Goal: Check status: Check status

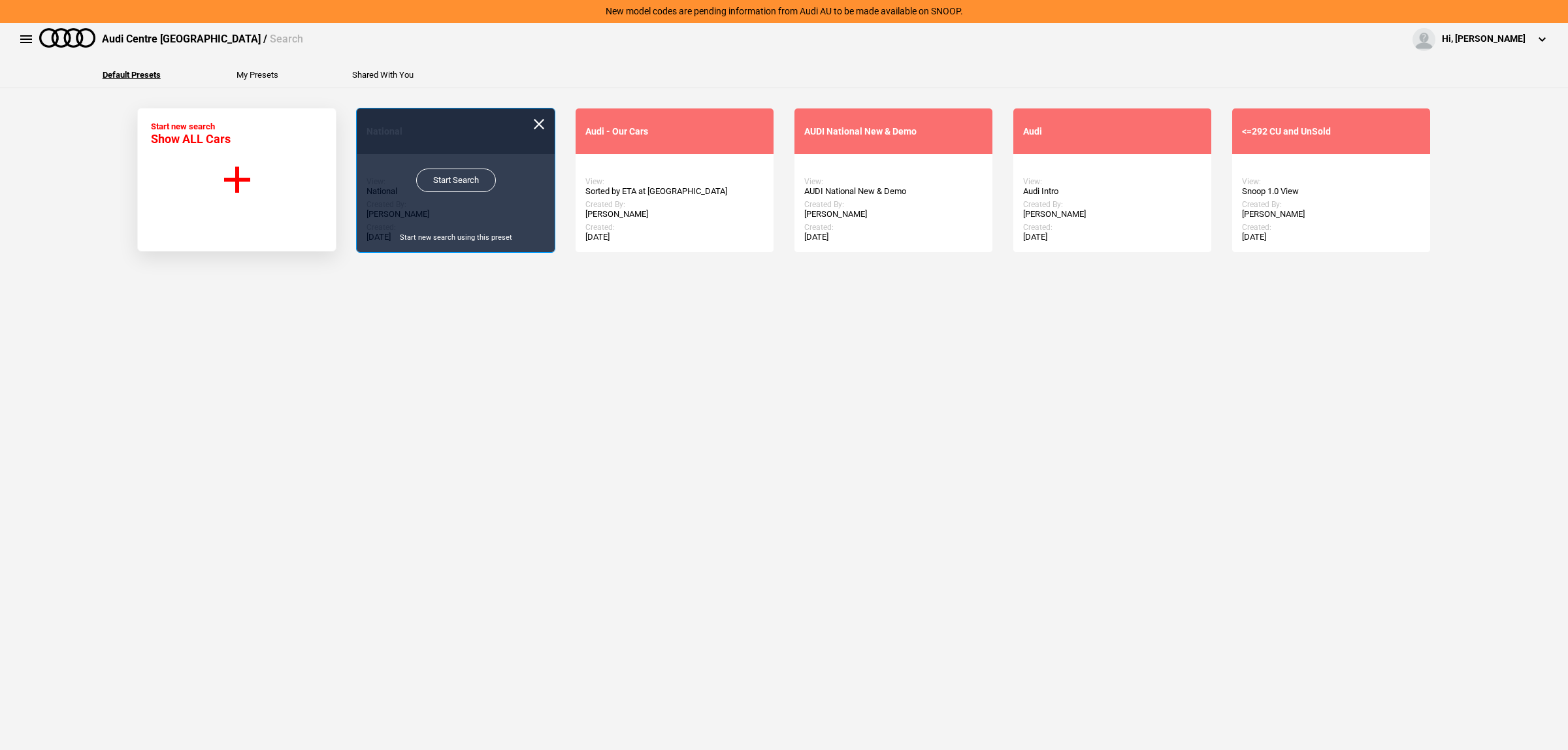
click at [443, 177] on link "Start Search" at bounding box center [456, 180] width 80 height 24
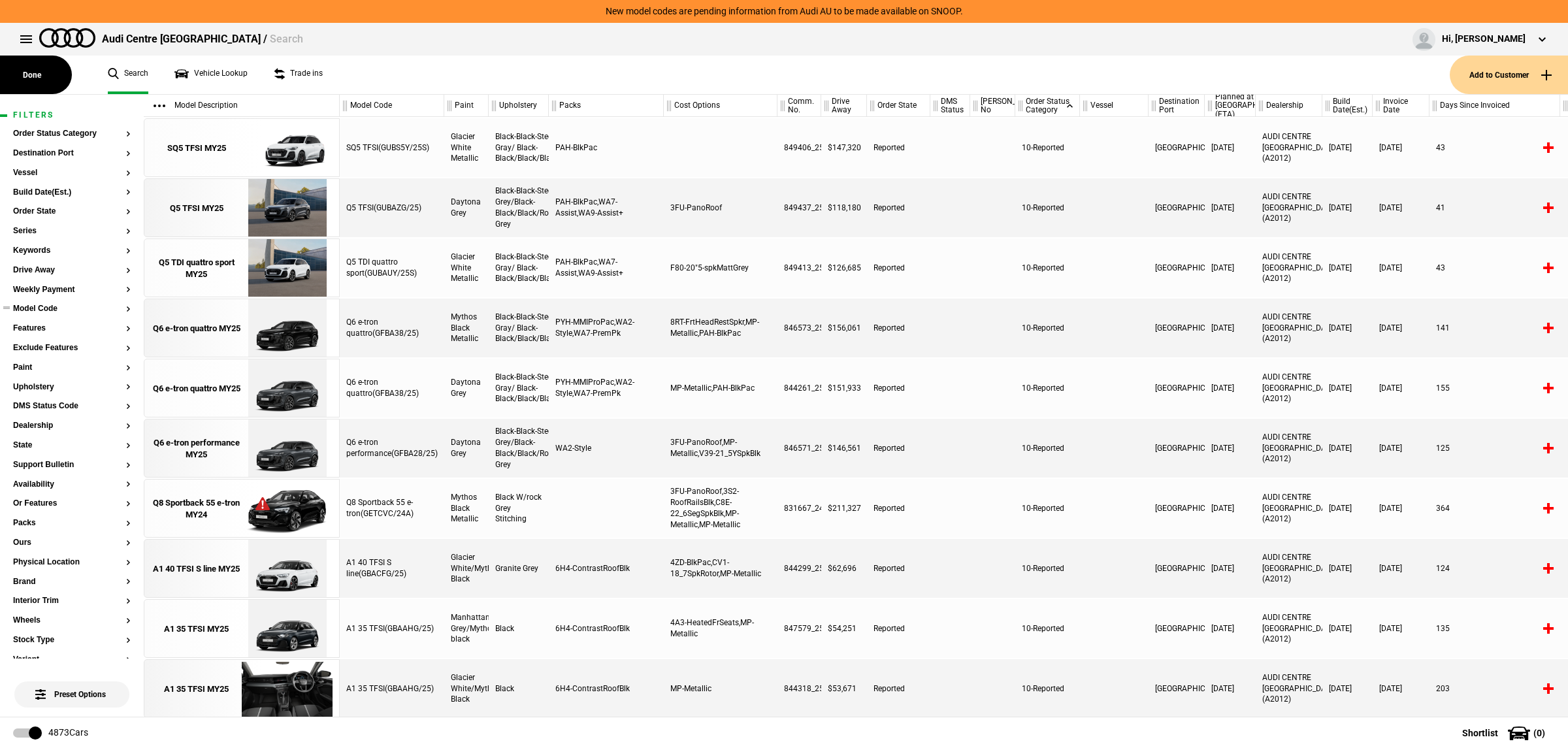
click at [41, 311] on button "Model Code" at bounding box center [72, 309] width 118 height 9
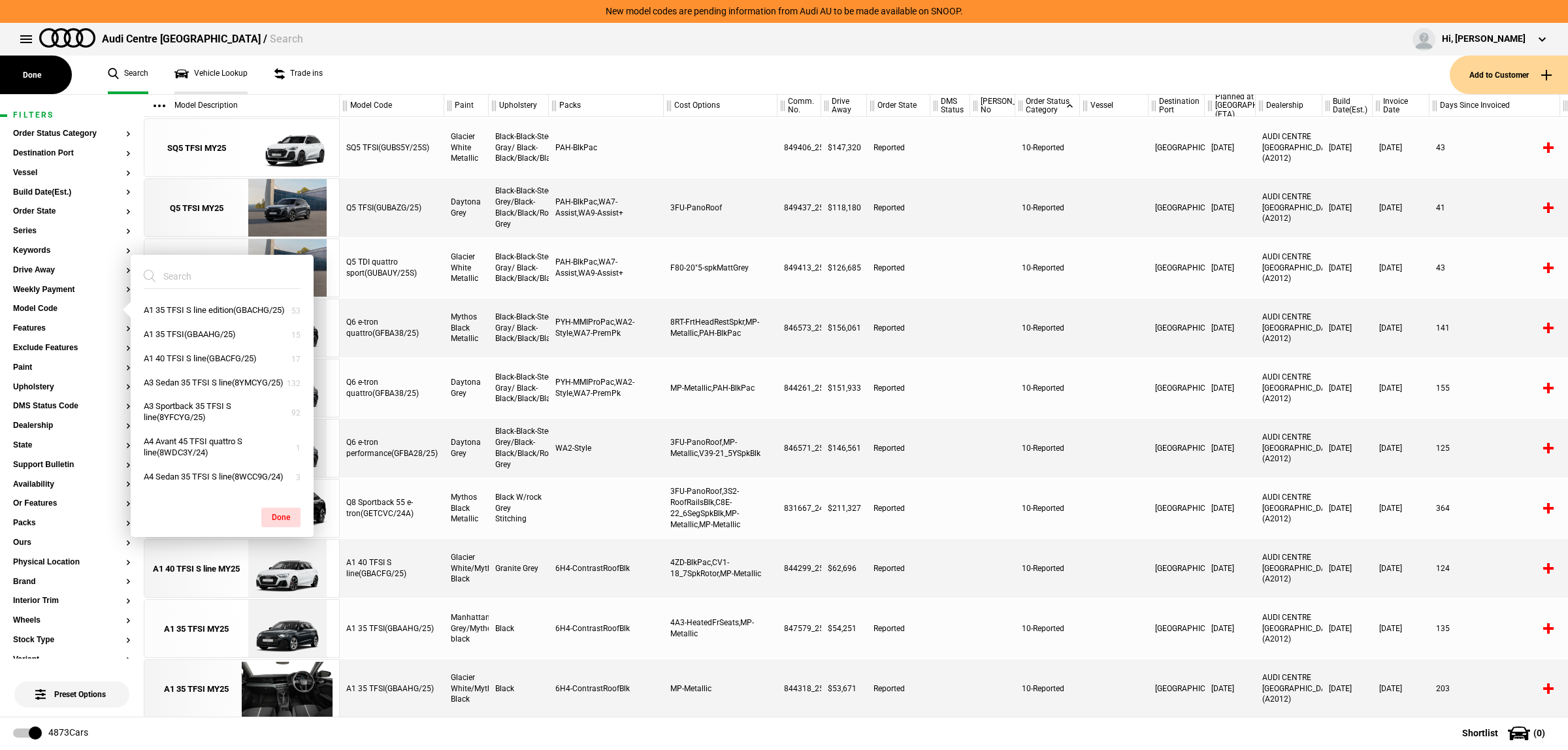
click at [189, 67] on link "Vehicle Lookup" at bounding box center [211, 75] width 73 height 38
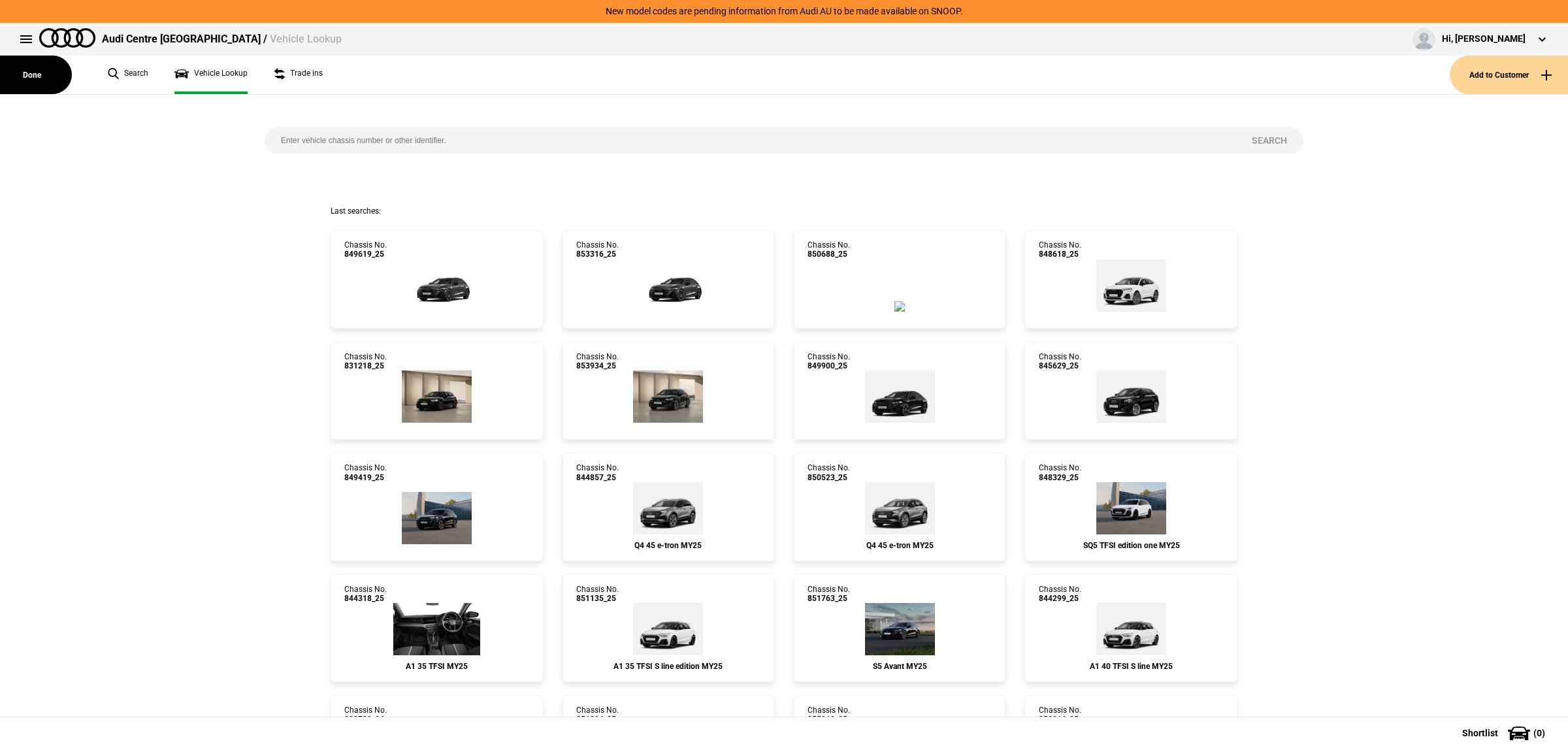
click at [470, 144] on input "search" at bounding box center [750, 140] width 971 height 26
paste input "831533"
type input "831533"
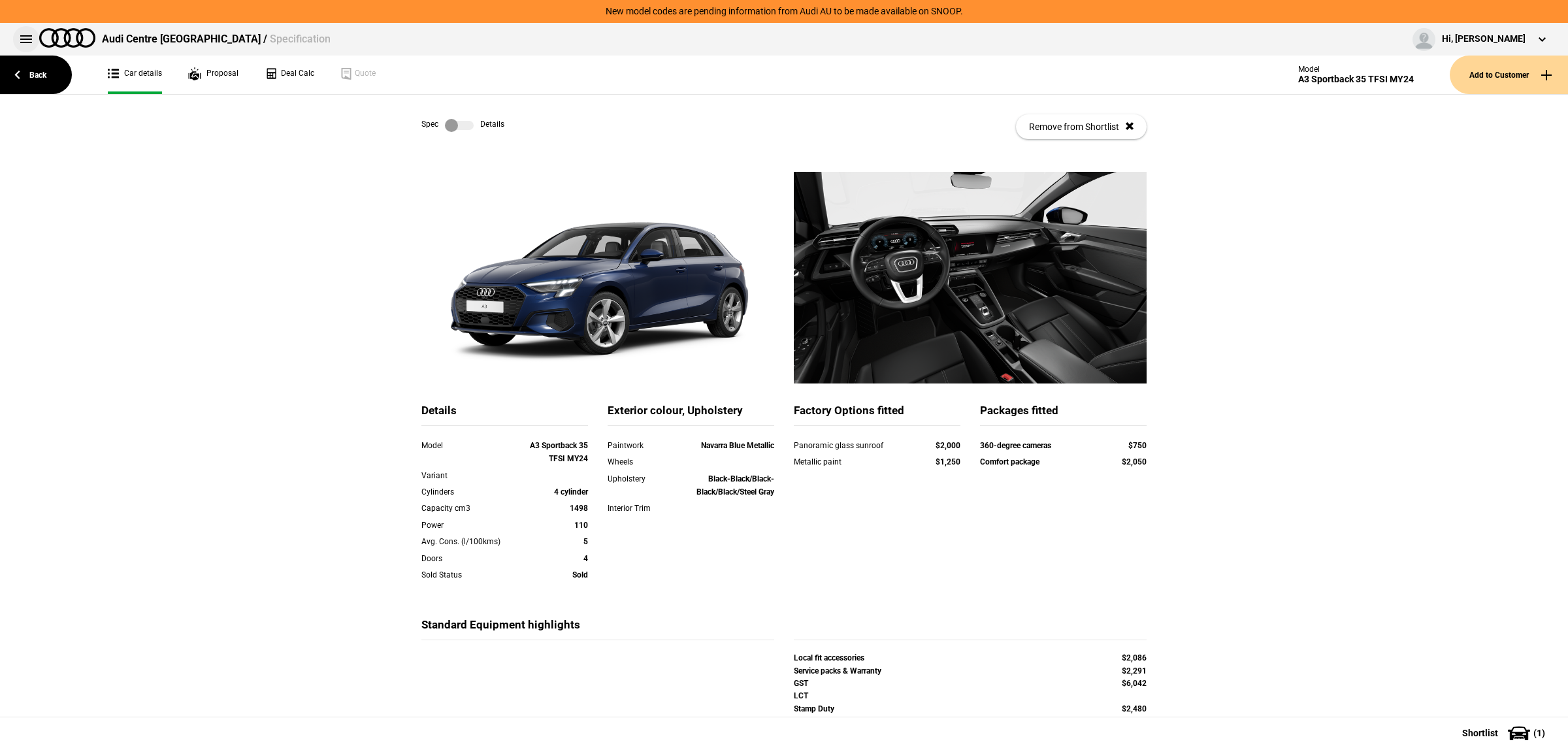
click at [24, 33] on button at bounding box center [26, 38] width 26 height 26
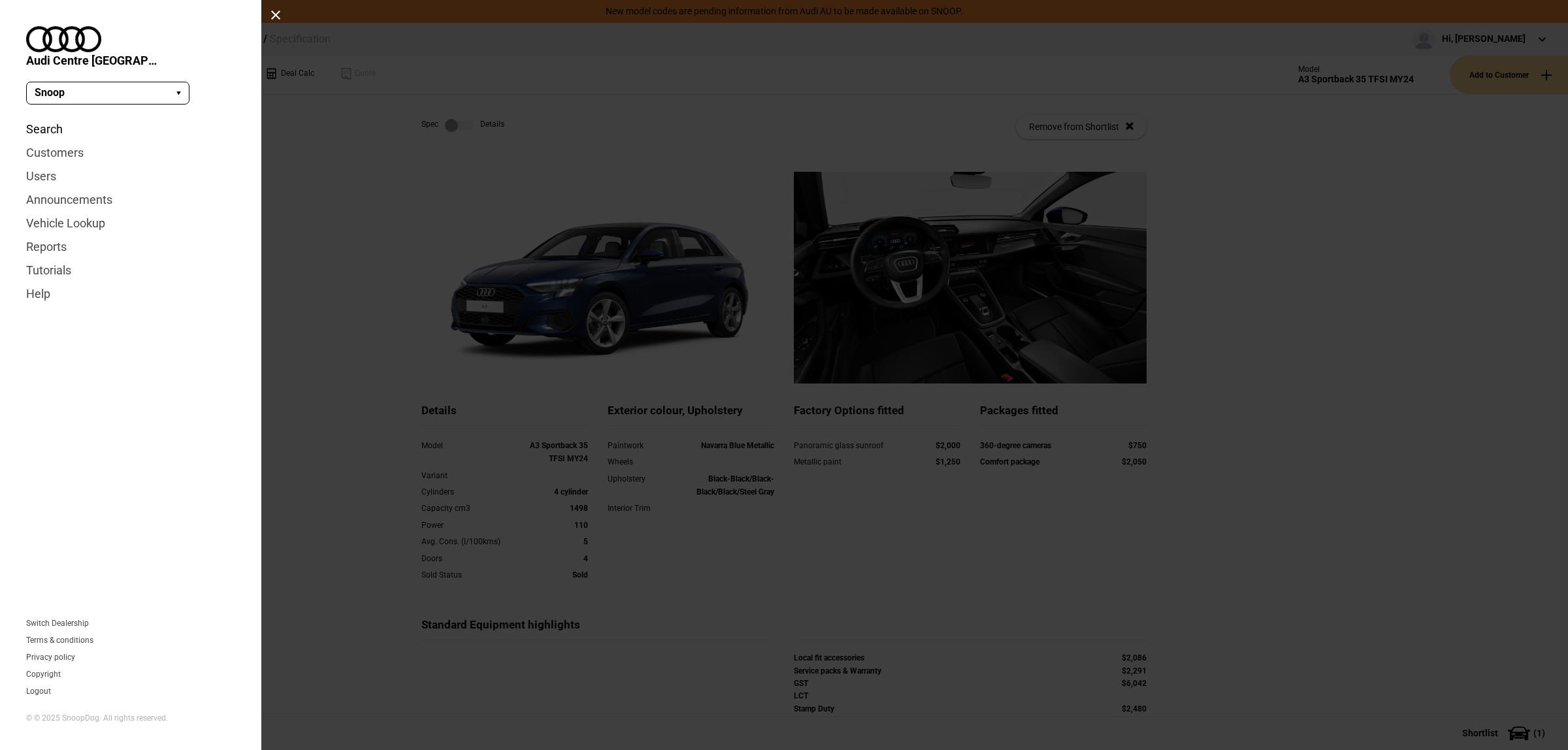
click at [63, 118] on link "Search" at bounding box center [130, 129] width 209 height 24
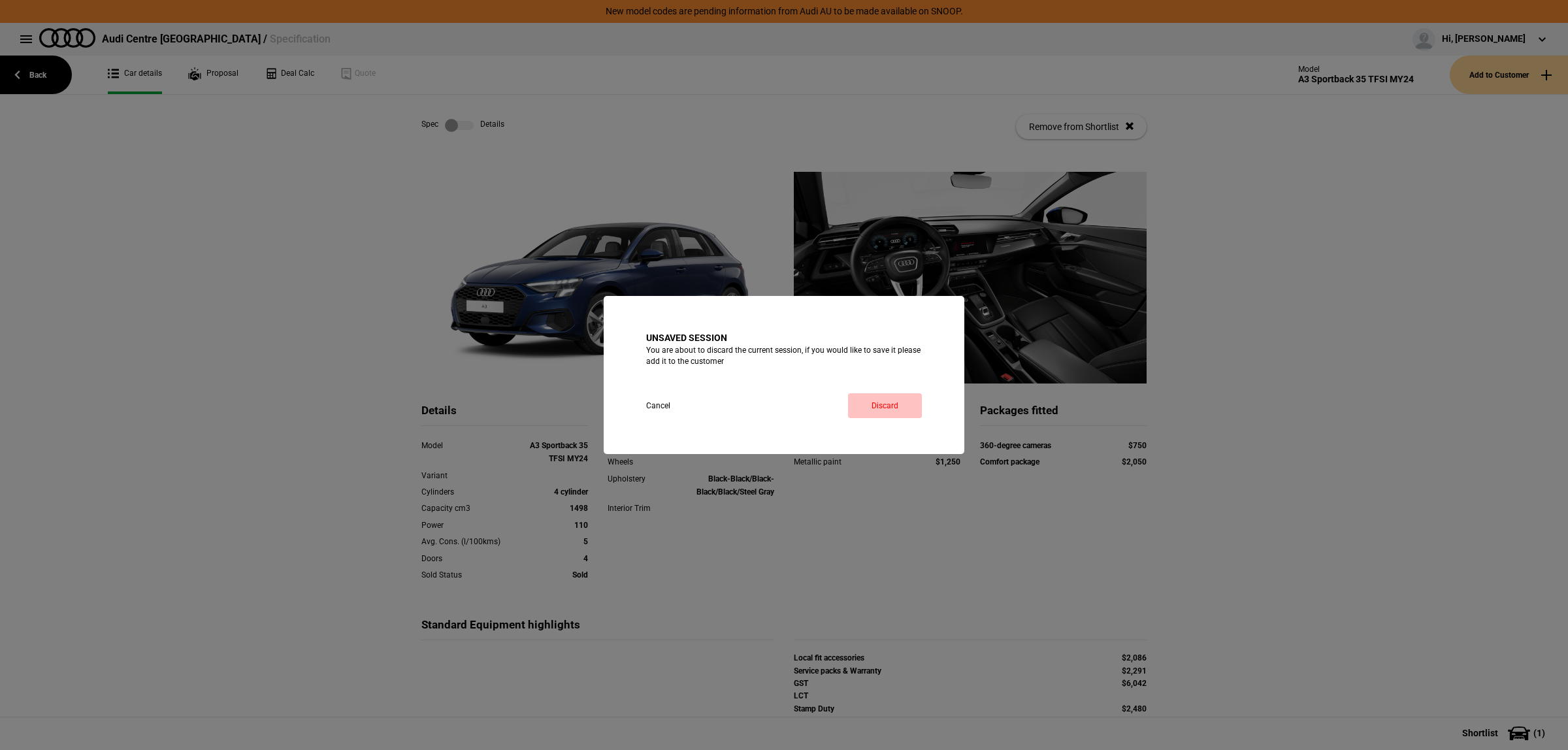
click at [865, 408] on link "Discard" at bounding box center [885, 406] width 74 height 25
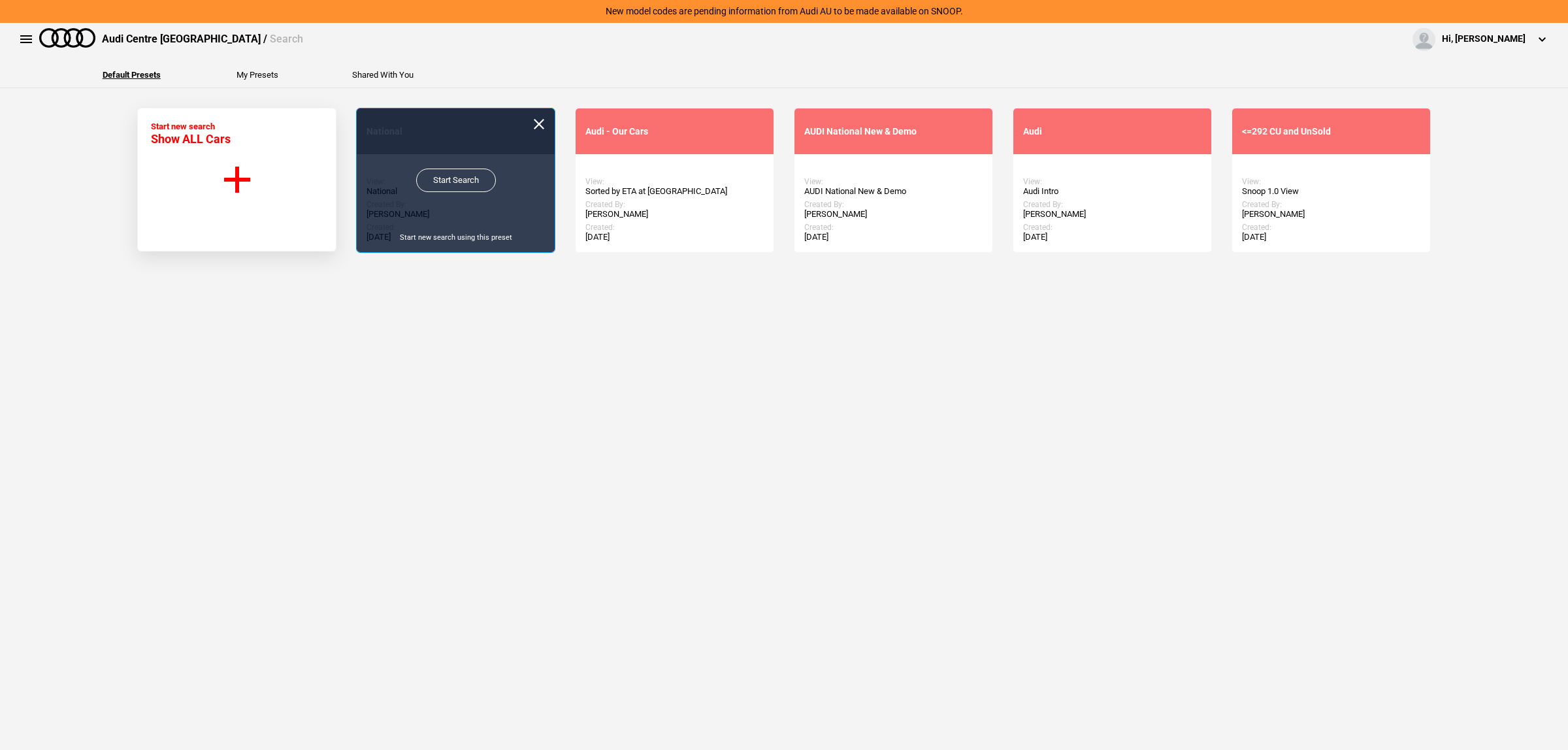
click at [457, 185] on link "Start Search" at bounding box center [456, 180] width 80 height 24
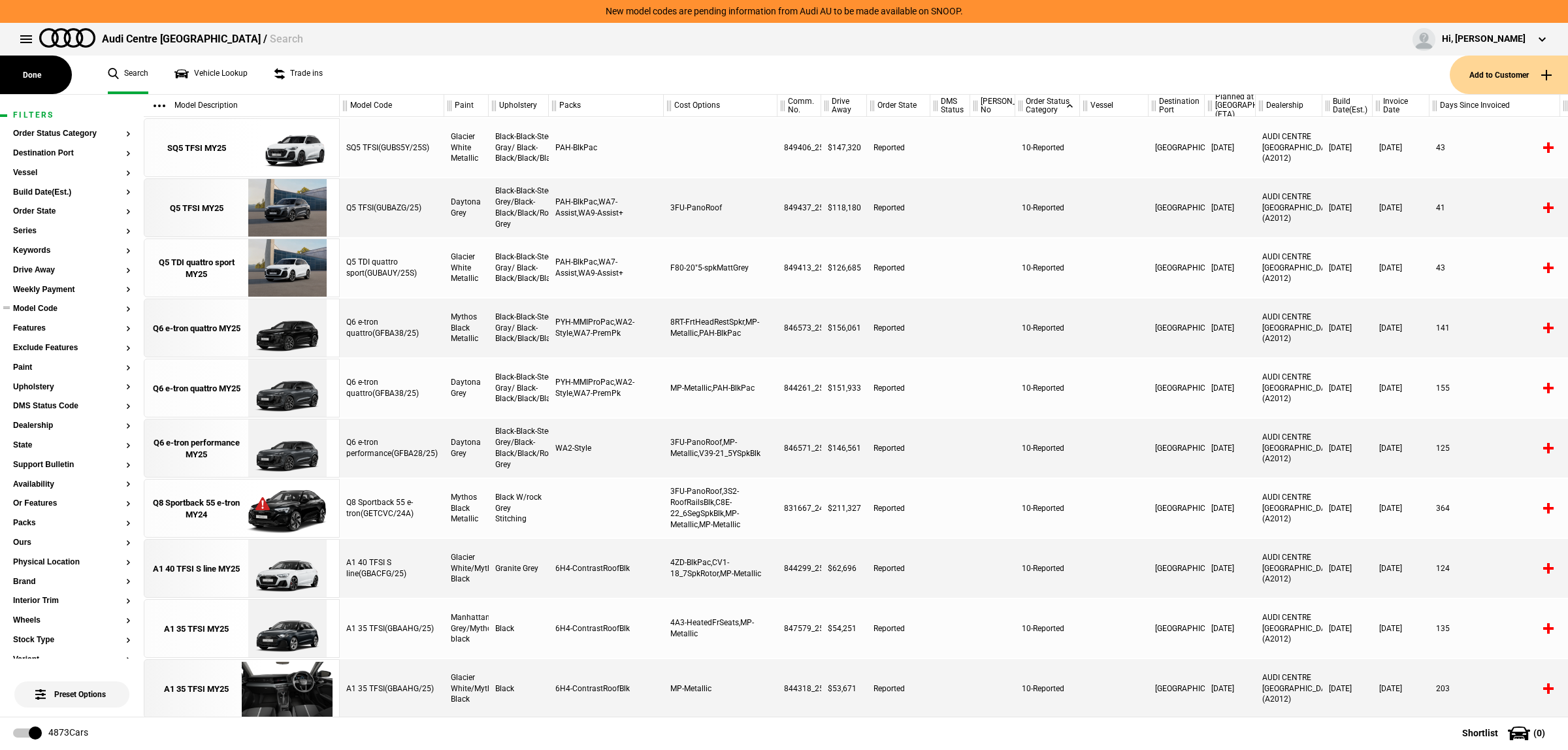
click at [50, 312] on button "Model Code" at bounding box center [72, 309] width 118 height 9
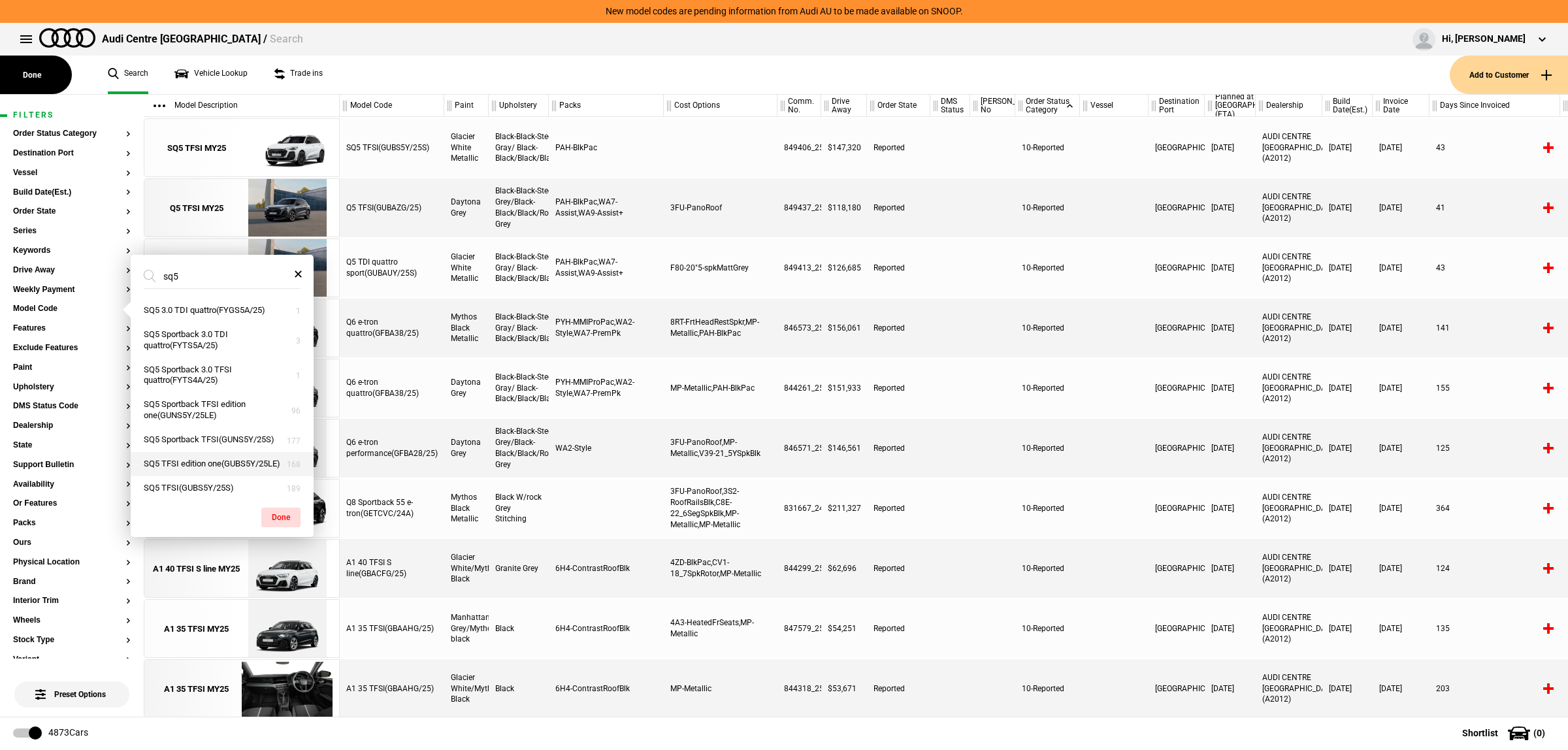
type input "sq5"
click at [229, 475] on button "SQ5 TFSI edition one(GUBS5Y/25LE)" at bounding box center [222, 464] width 183 height 24
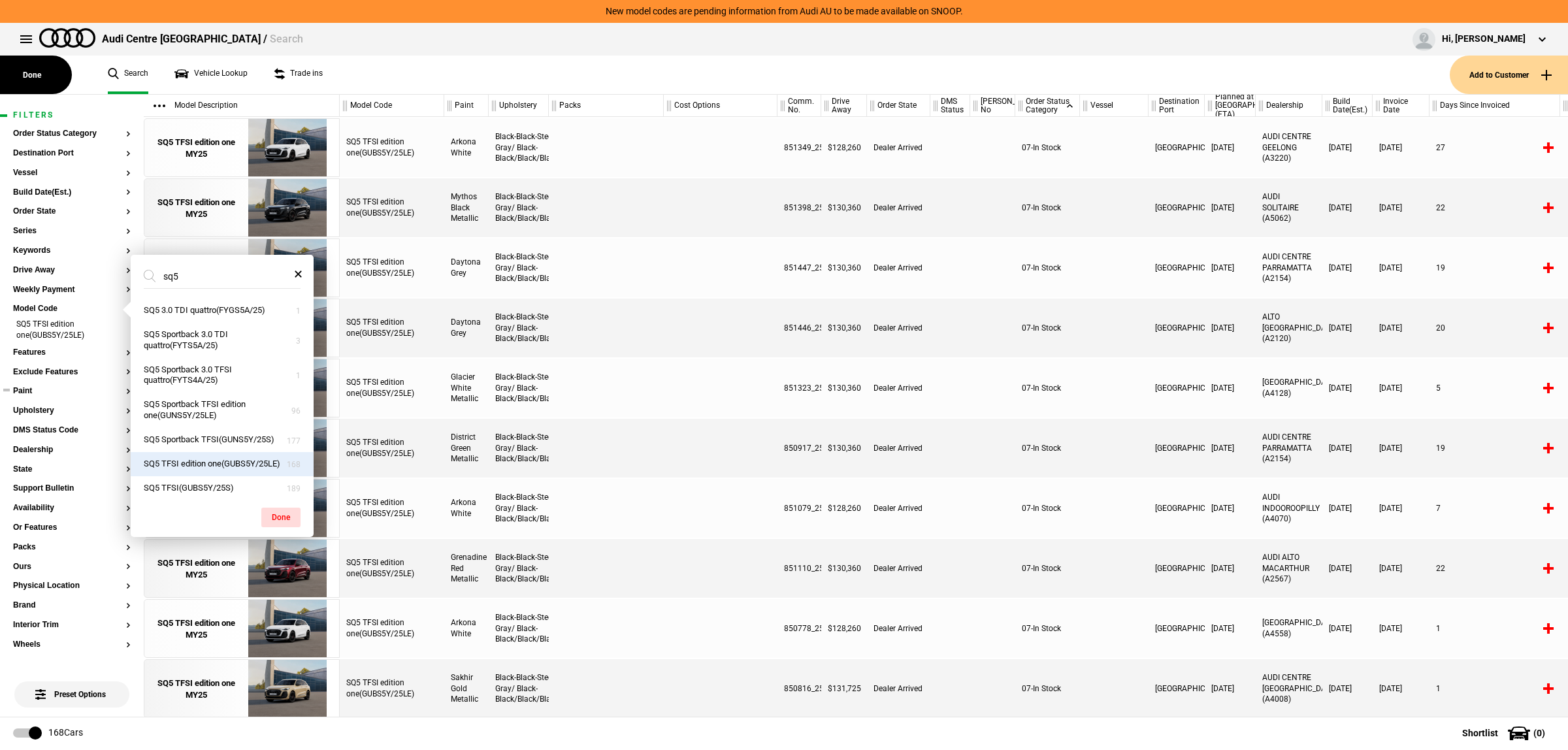
click at [51, 389] on button "Paint" at bounding box center [72, 391] width 118 height 9
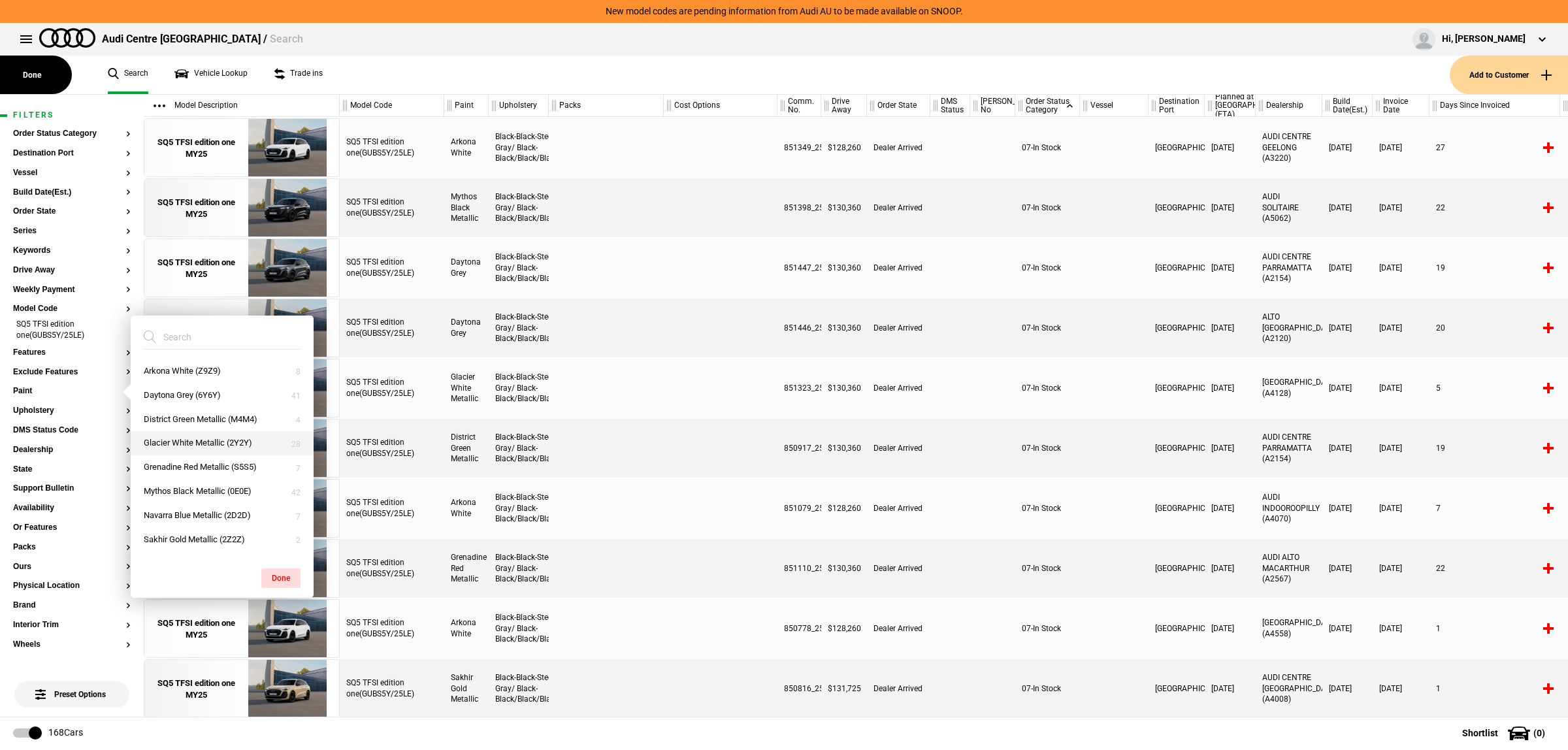
click at [204, 439] on button "Glacier White Metallic (2Y2Y)" at bounding box center [222, 443] width 183 height 24
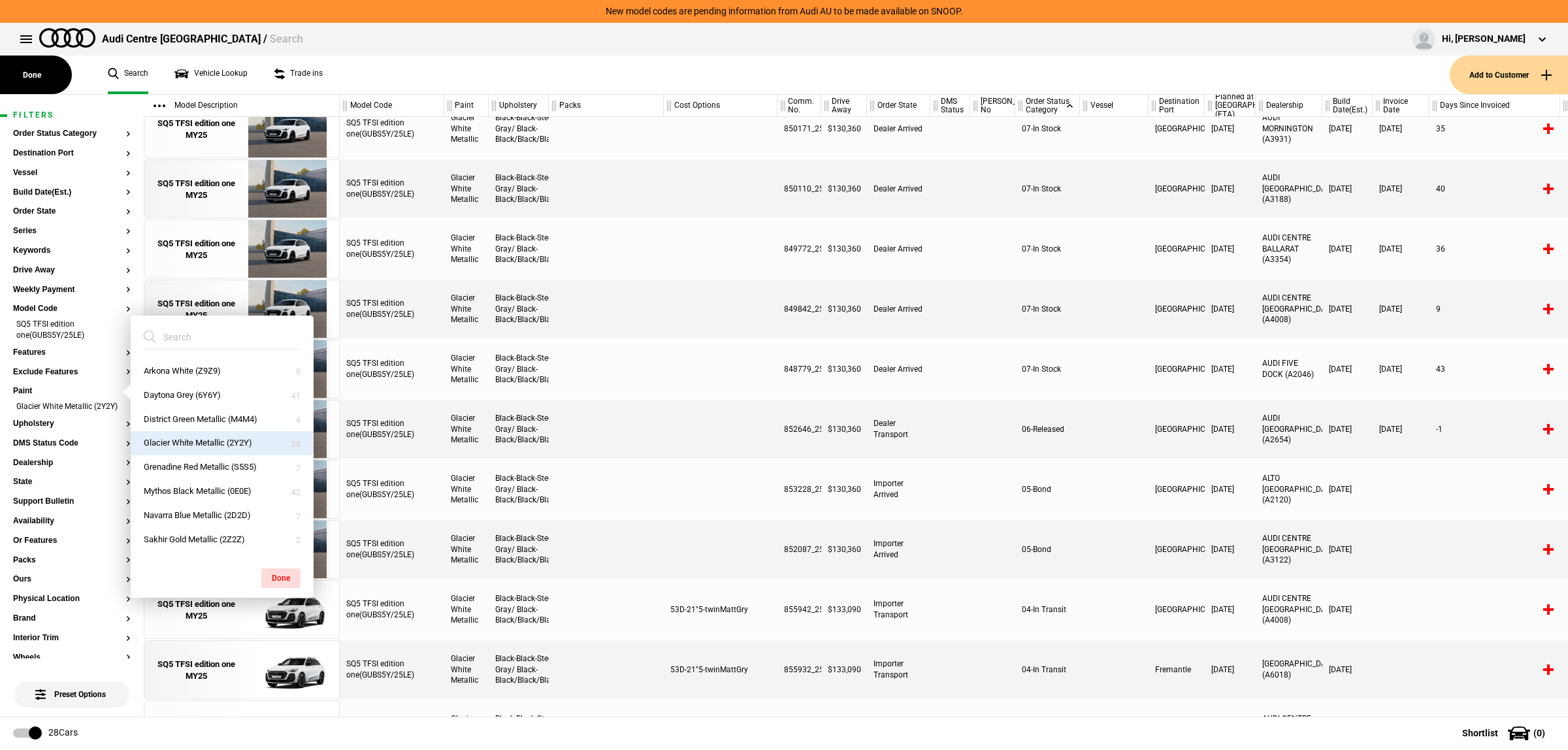
scroll to position [408, 0]
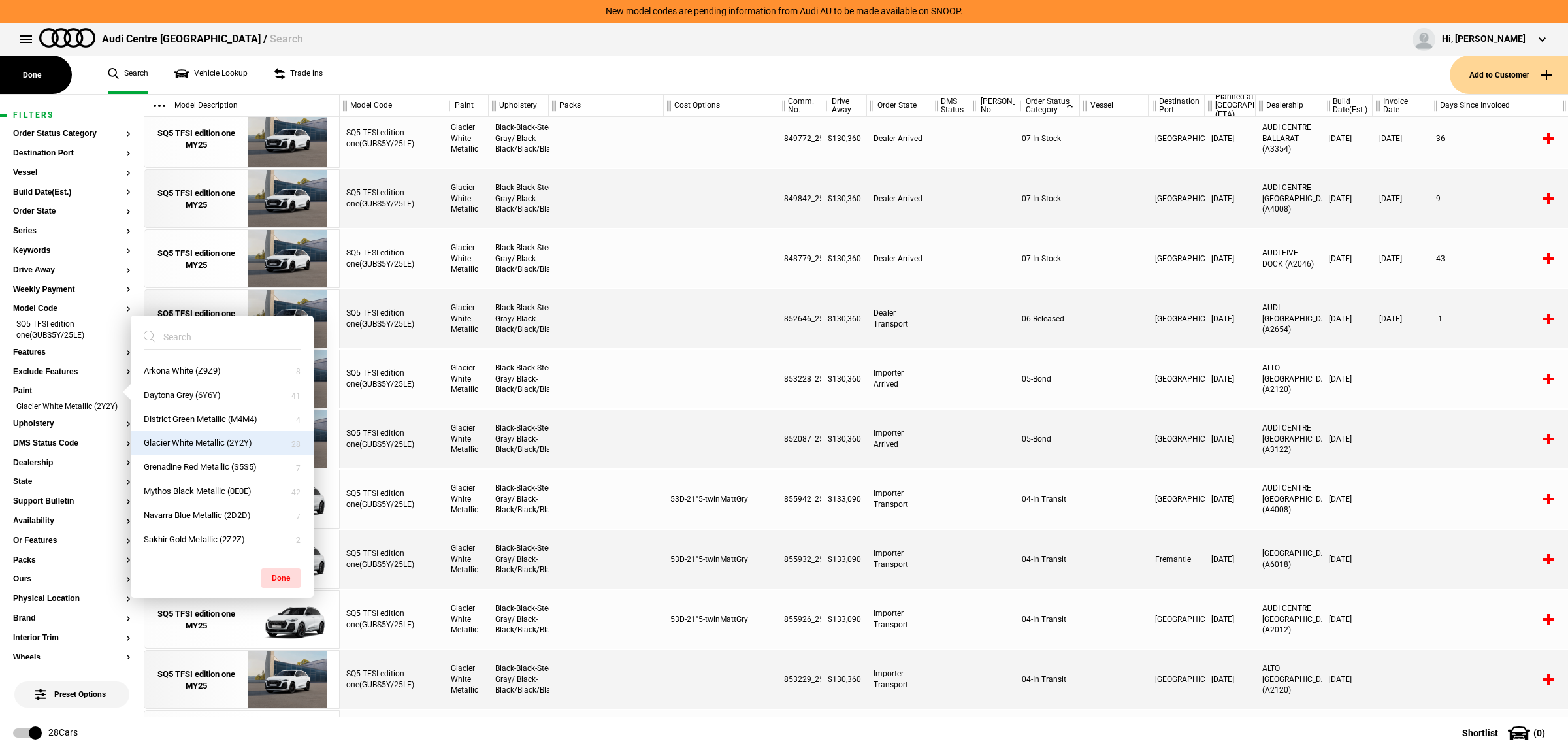
click at [1137, 389] on div at bounding box center [1114, 379] width 69 height 58
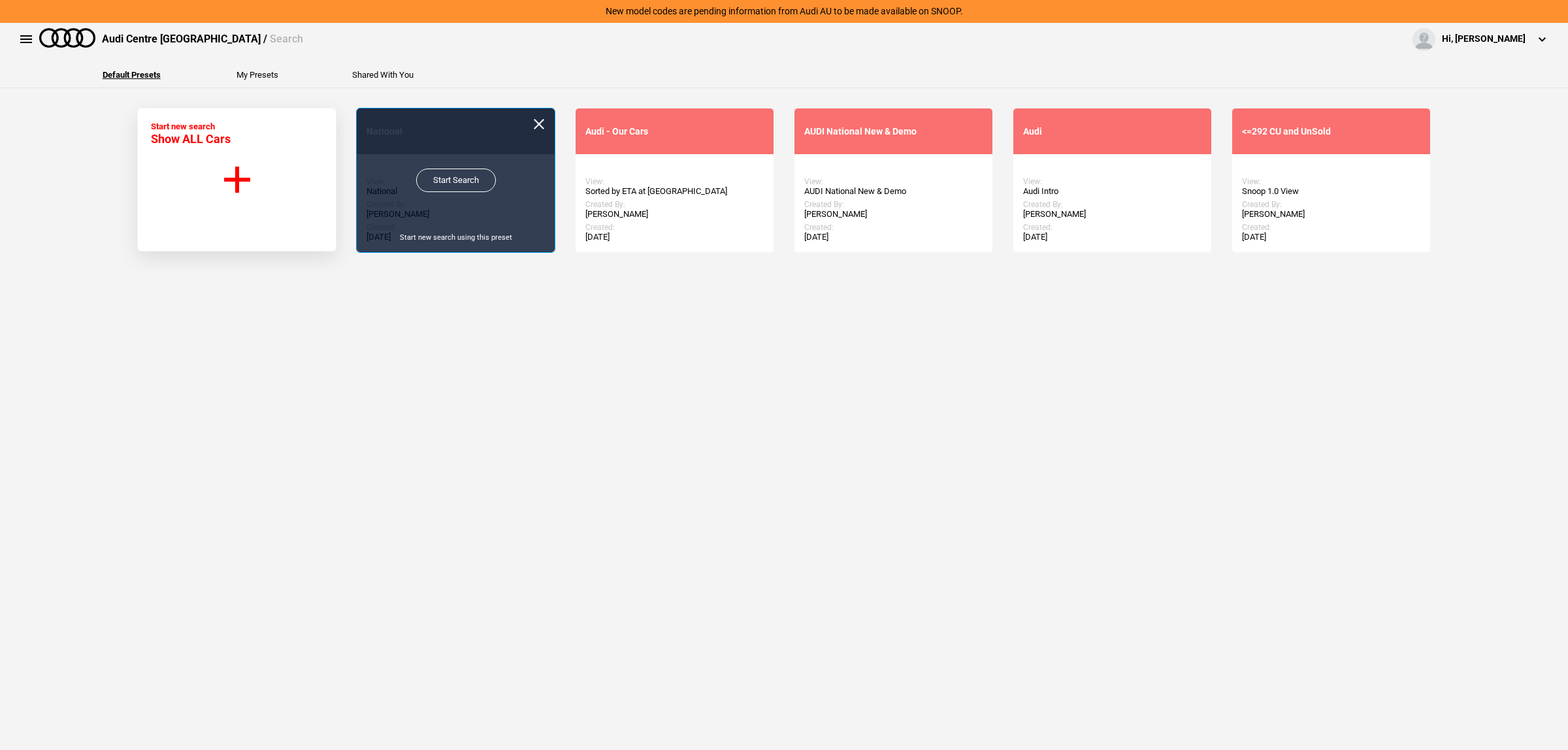
click at [442, 174] on link "Start Search" at bounding box center [456, 180] width 80 height 24
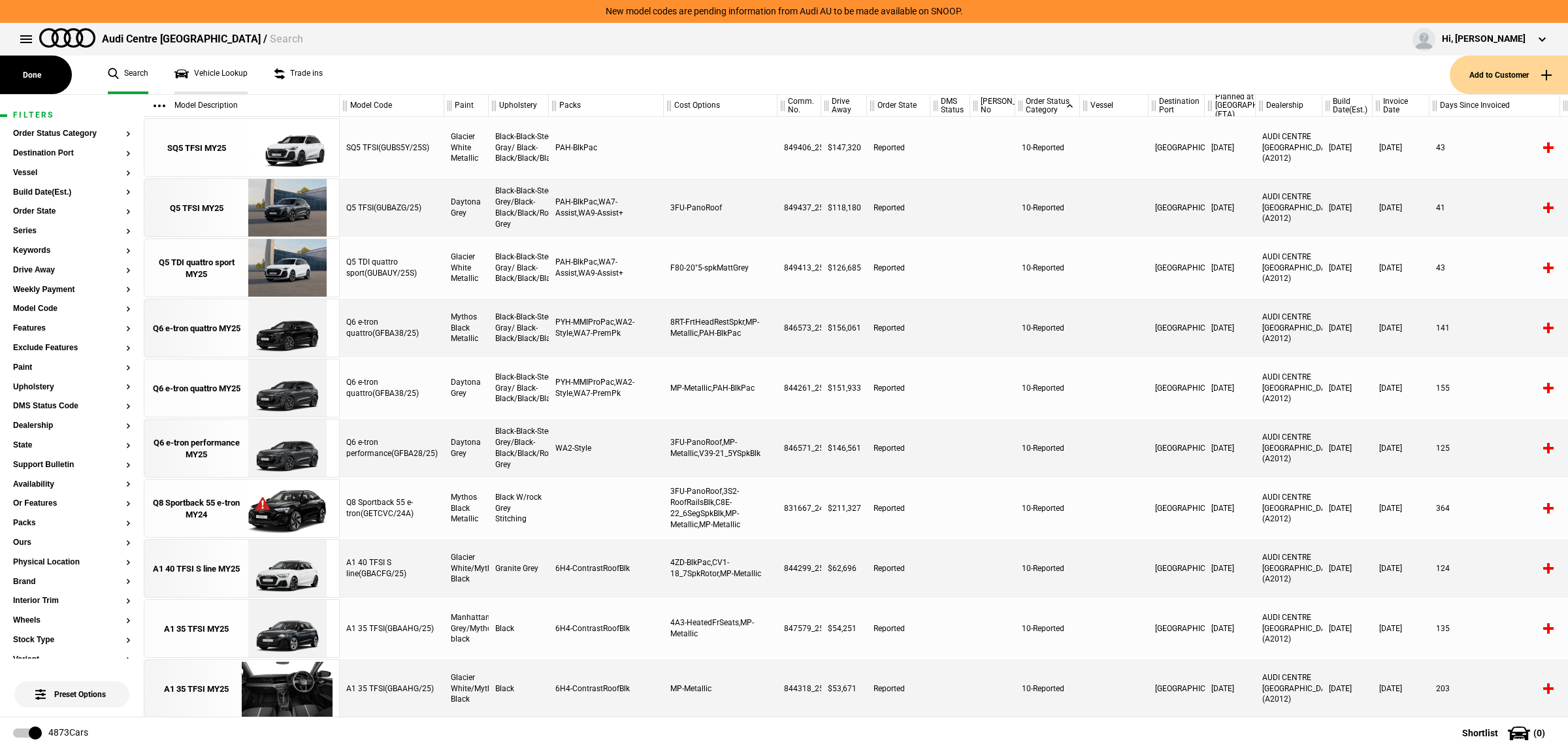
click at [227, 72] on link "Vehicle Lookup" at bounding box center [211, 75] width 73 height 38
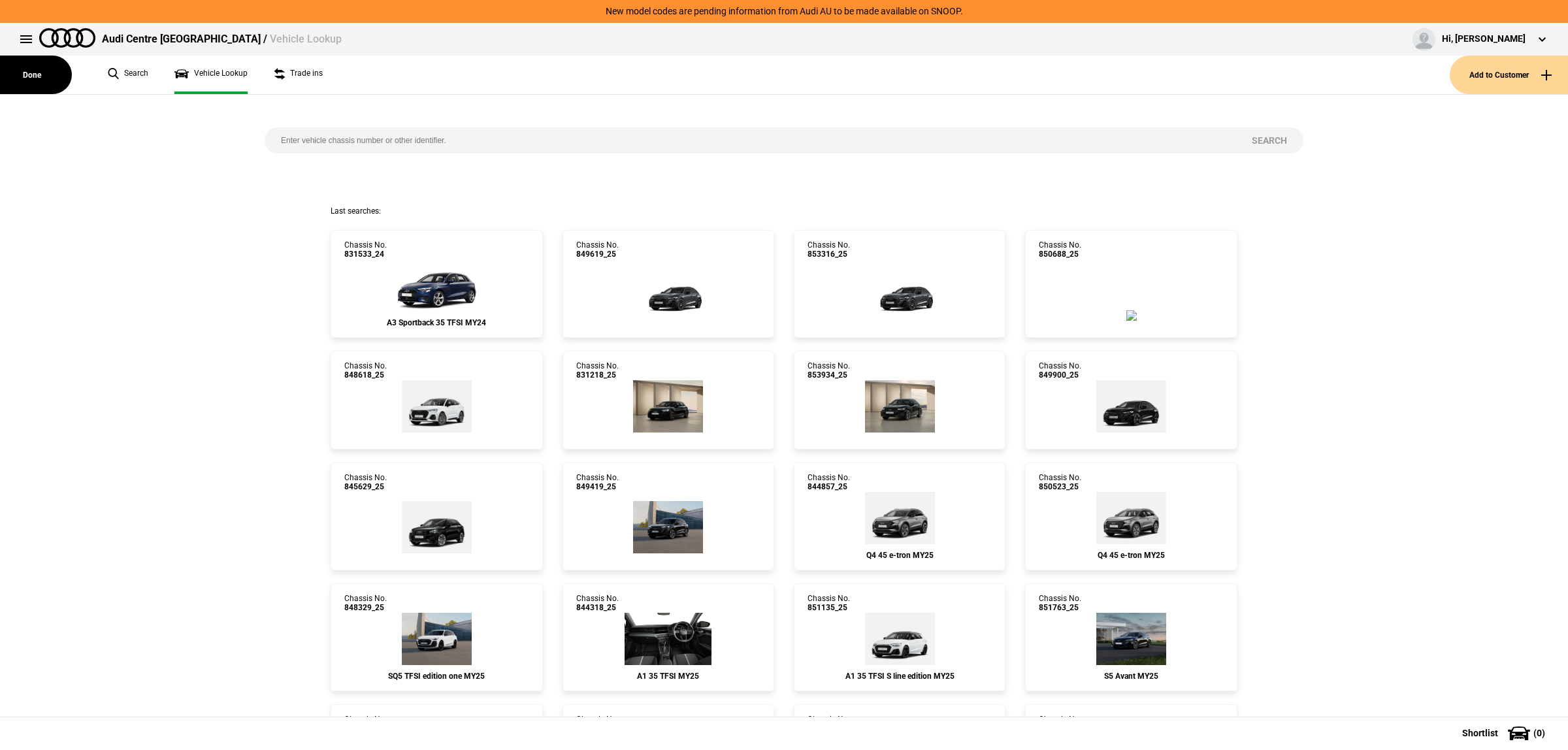
click at [466, 141] on input "search" at bounding box center [750, 140] width 971 height 26
paste input "851131"
type input "851131"
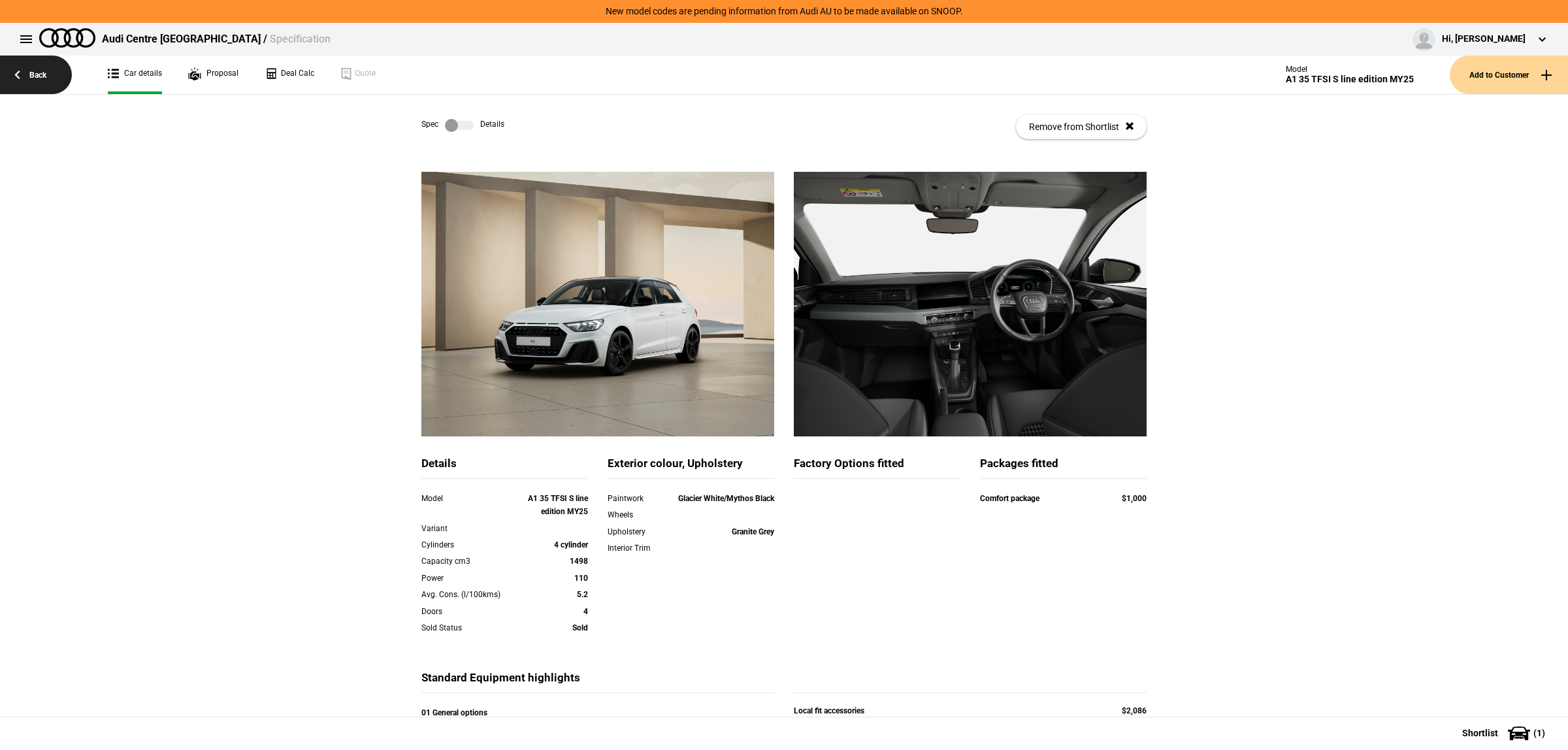
click at [44, 86] on link "Back" at bounding box center [36, 75] width 72 height 38
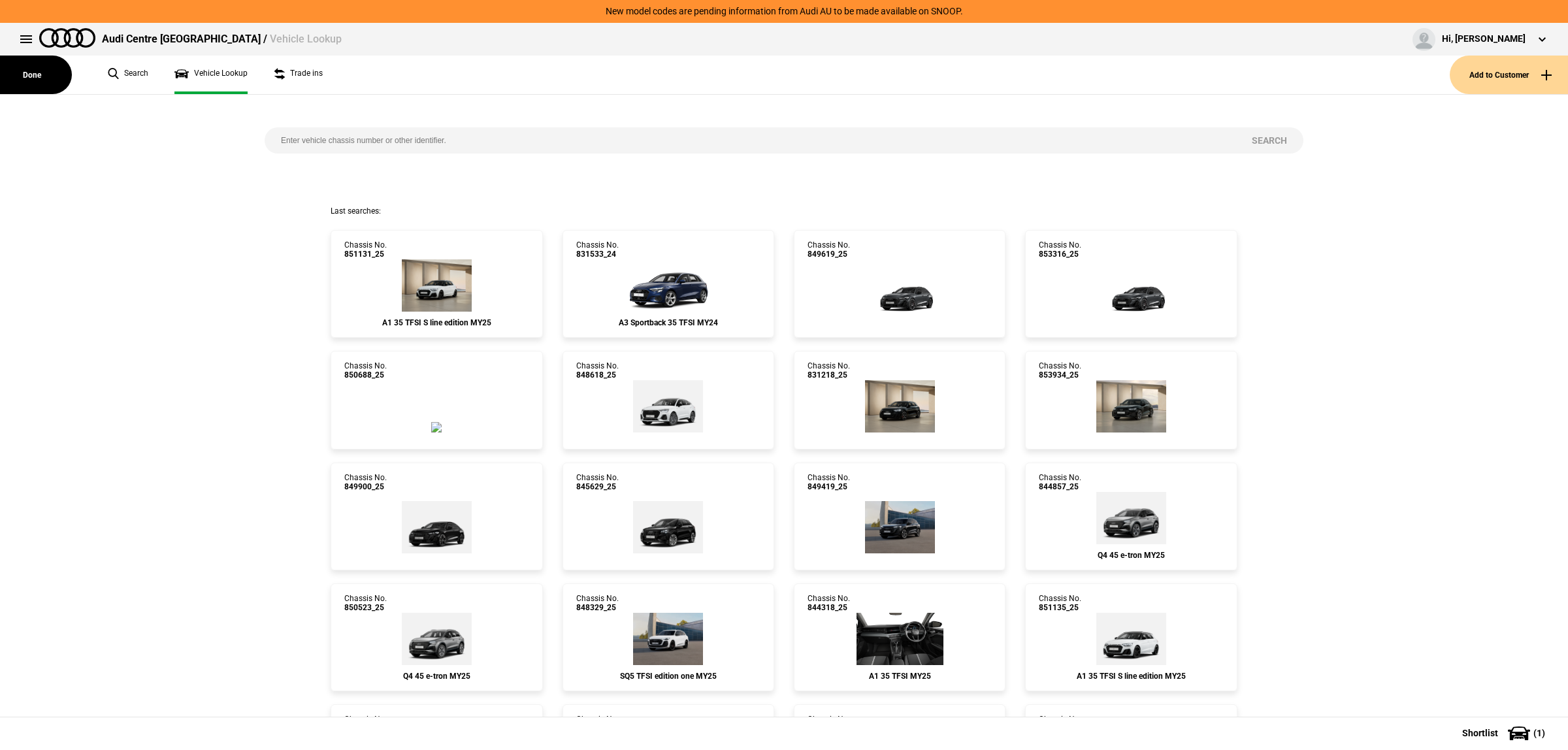
click at [328, 135] on input "search" at bounding box center [750, 140] width 971 height 26
paste input "WAUZZZGB8SR044624"
type input "WAUZZZGB8SR044624"
click at [1263, 138] on button "Search" at bounding box center [1269, 140] width 68 height 26
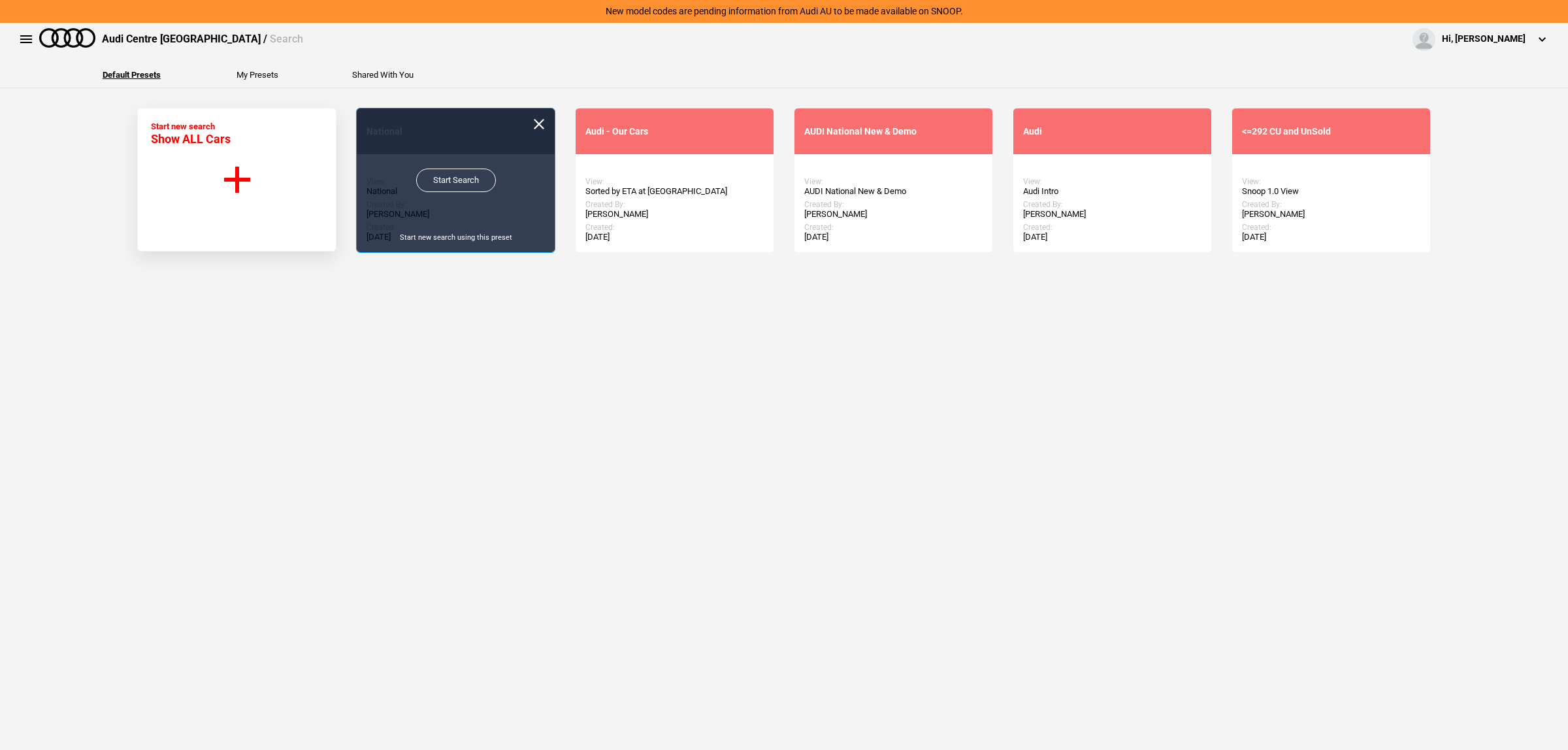
click at [461, 172] on link "Start Search" at bounding box center [456, 180] width 80 height 24
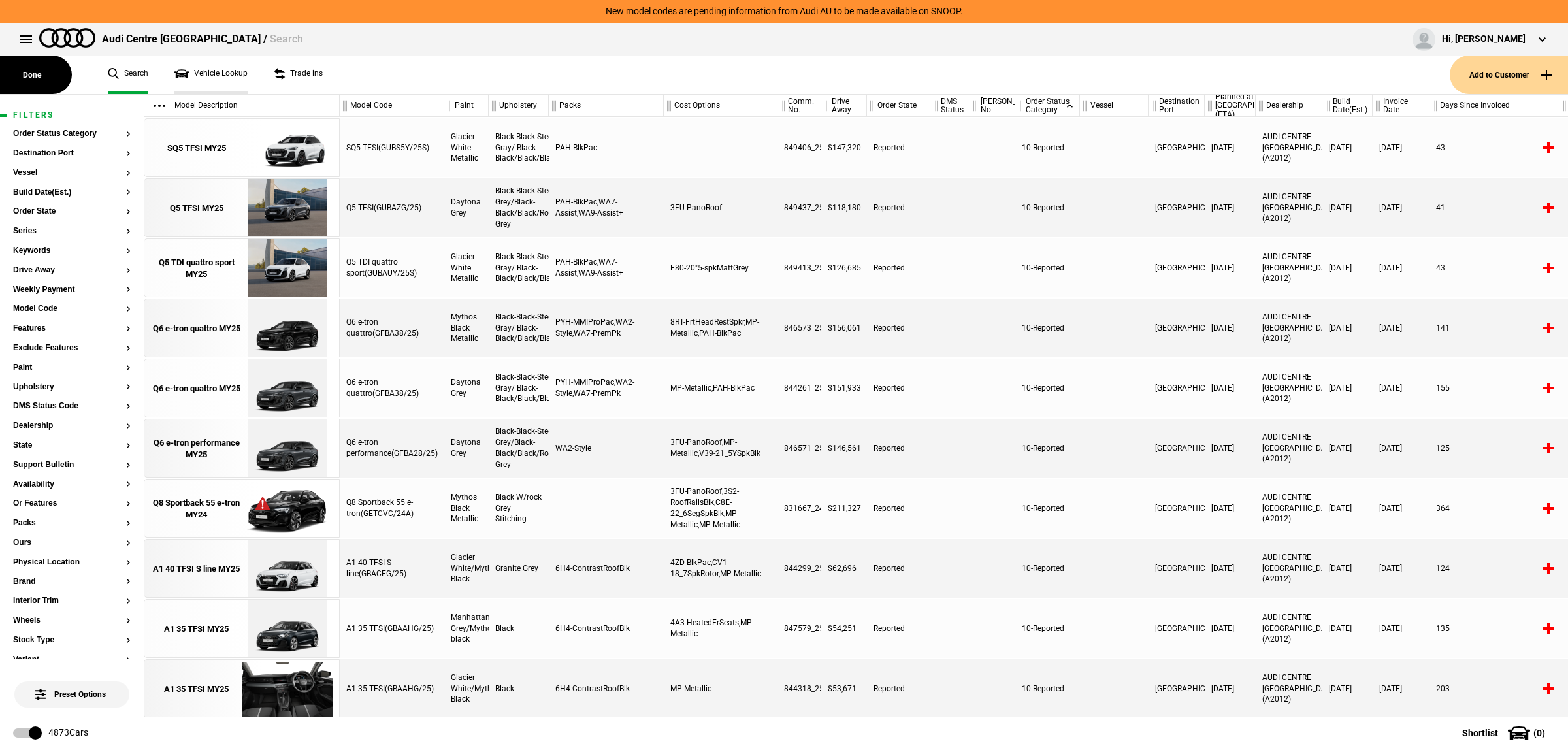
click at [230, 74] on link "Vehicle Lookup" at bounding box center [211, 75] width 73 height 38
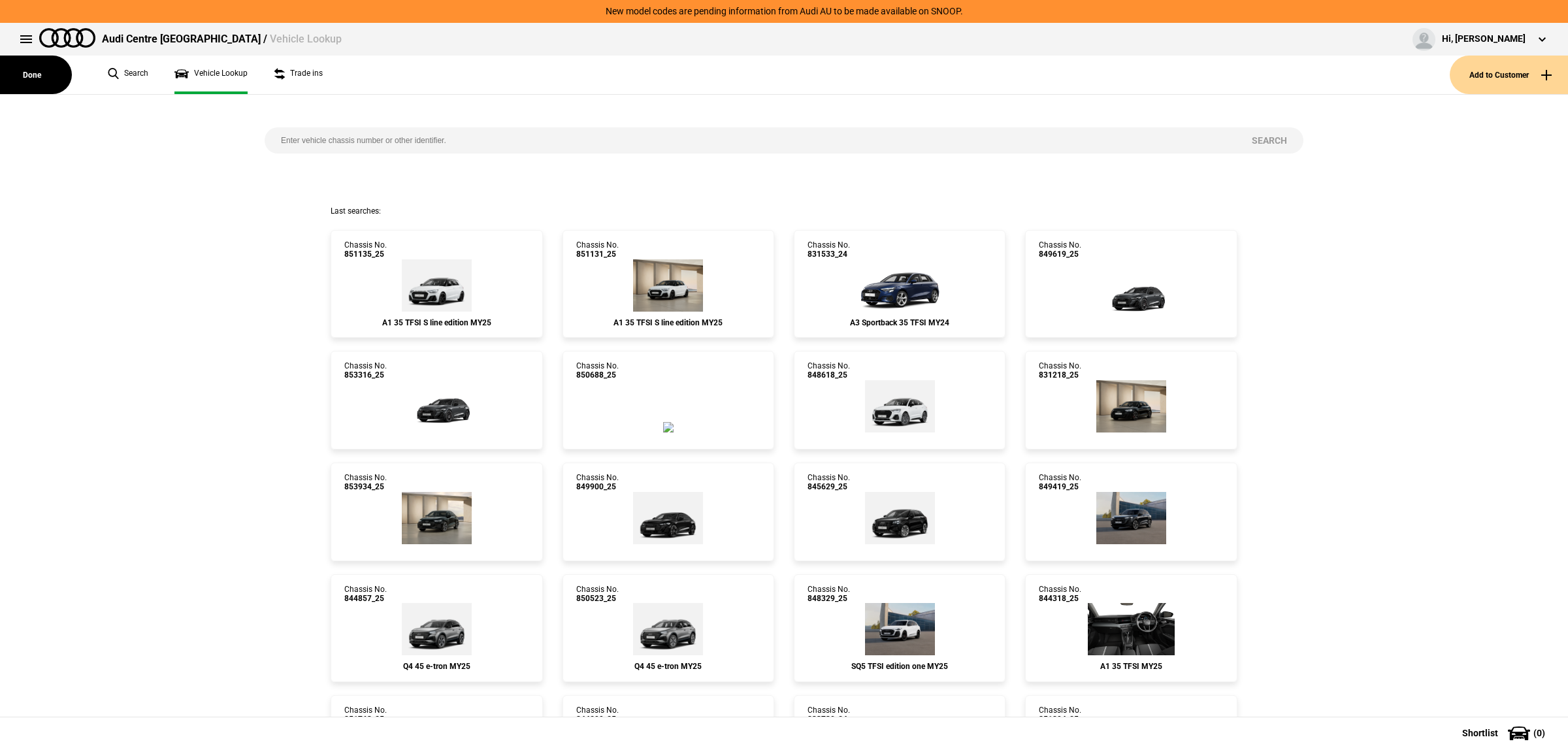
click at [579, 132] on input "search" at bounding box center [750, 140] width 971 height 26
paste input "WAUZZZGB8SR030741"
type input "WAUZZZGB8SR030741"
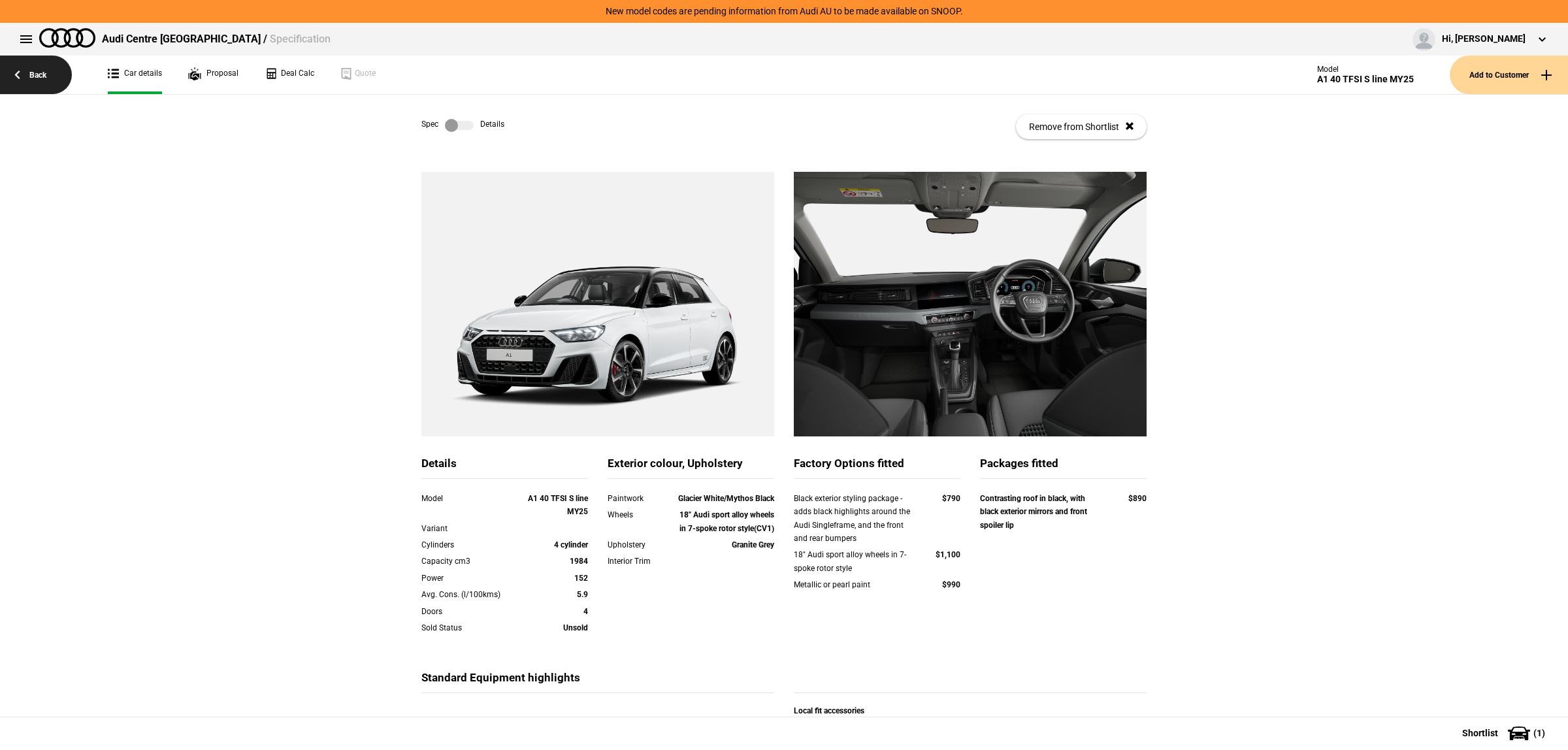
click at [51, 75] on link "Back" at bounding box center [36, 75] width 72 height 38
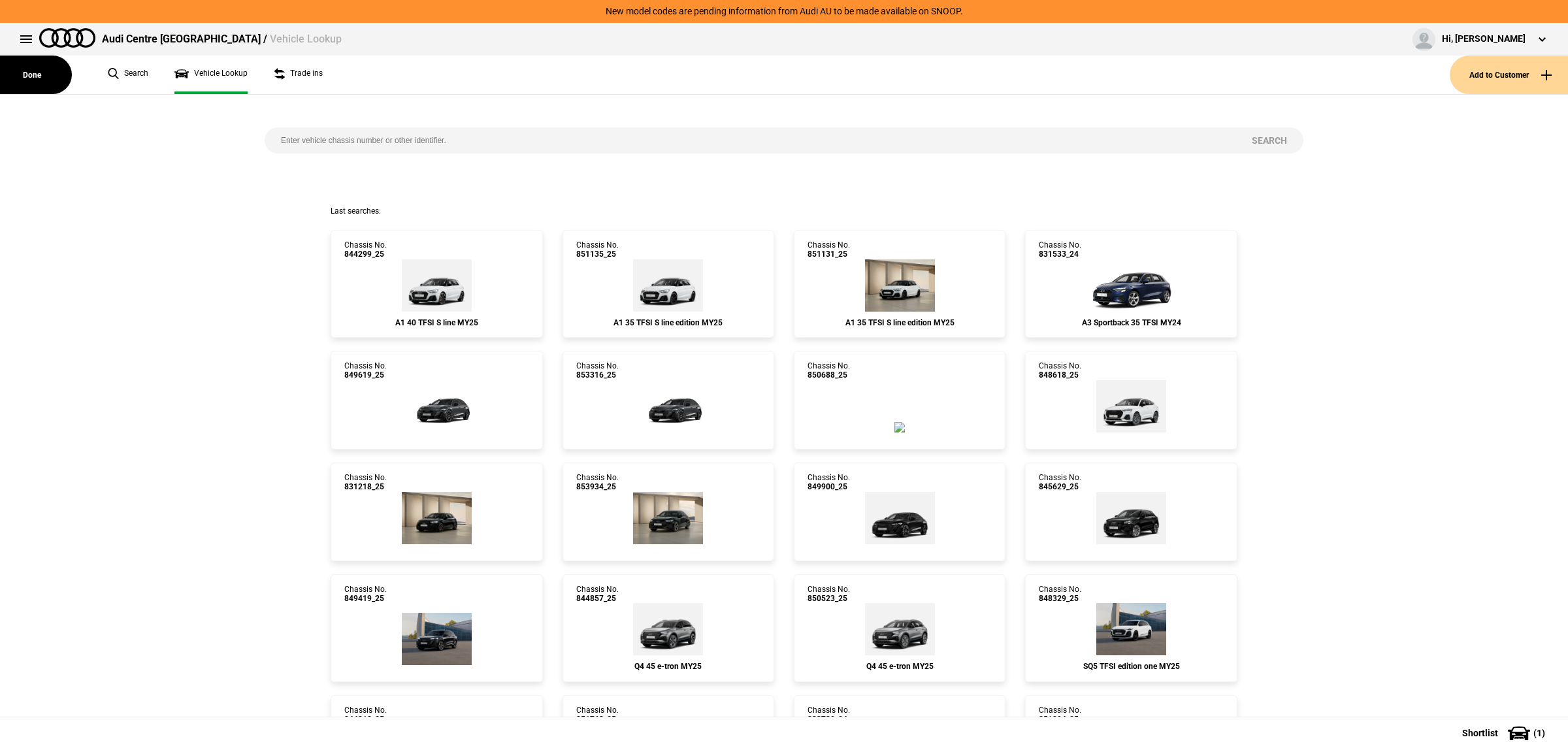
click at [546, 135] on input "search" at bounding box center [750, 140] width 971 height 26
click at [764, 126] on div "Search" at bounding box center [783, 150] width 1058 height 111
click at [758, 142] on input "search" at bounding box center [750, 140] width 971 height 26
paste input "044624"
type input "044624"
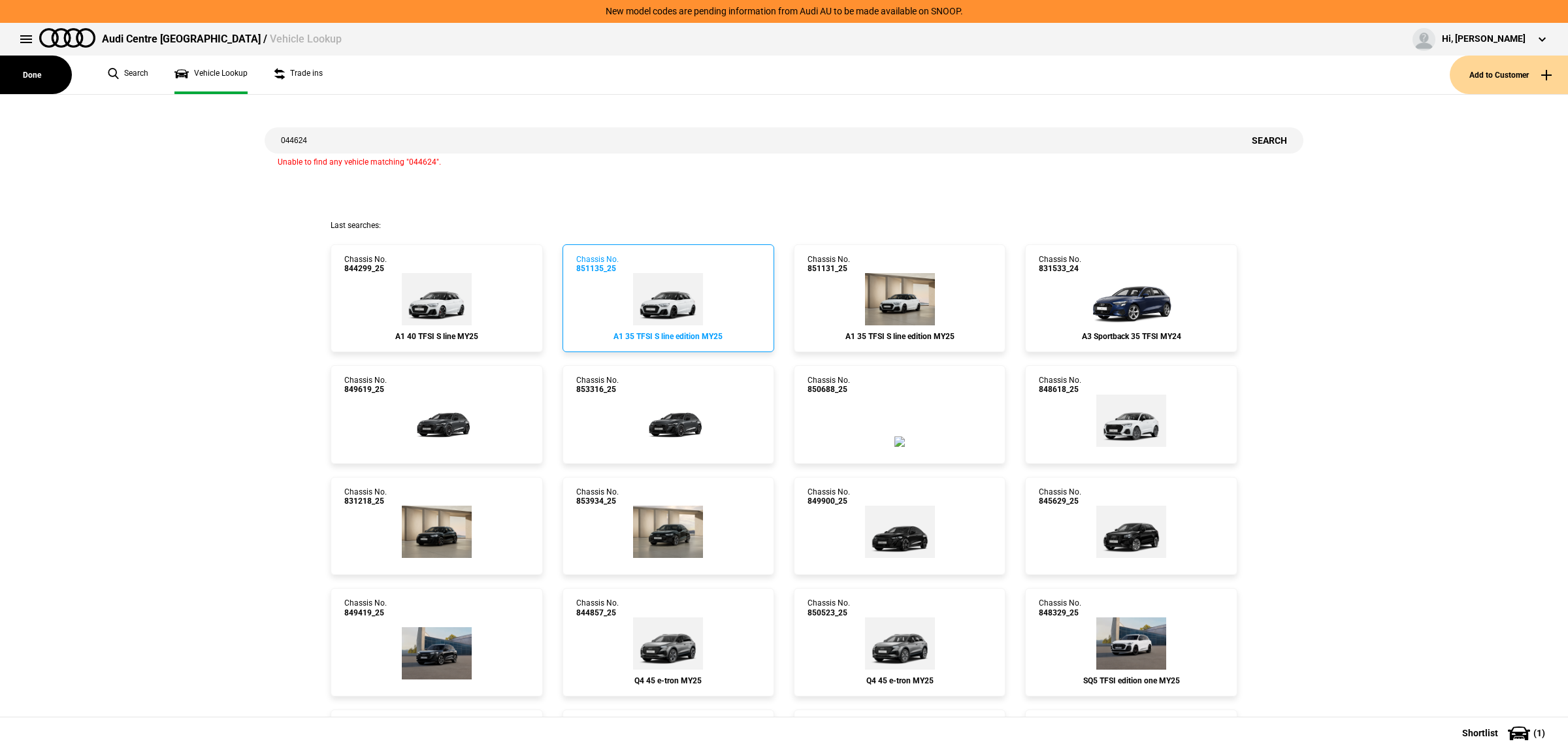
click at [683, 296] on img at bounding box center [668, 299] width 70 height 53
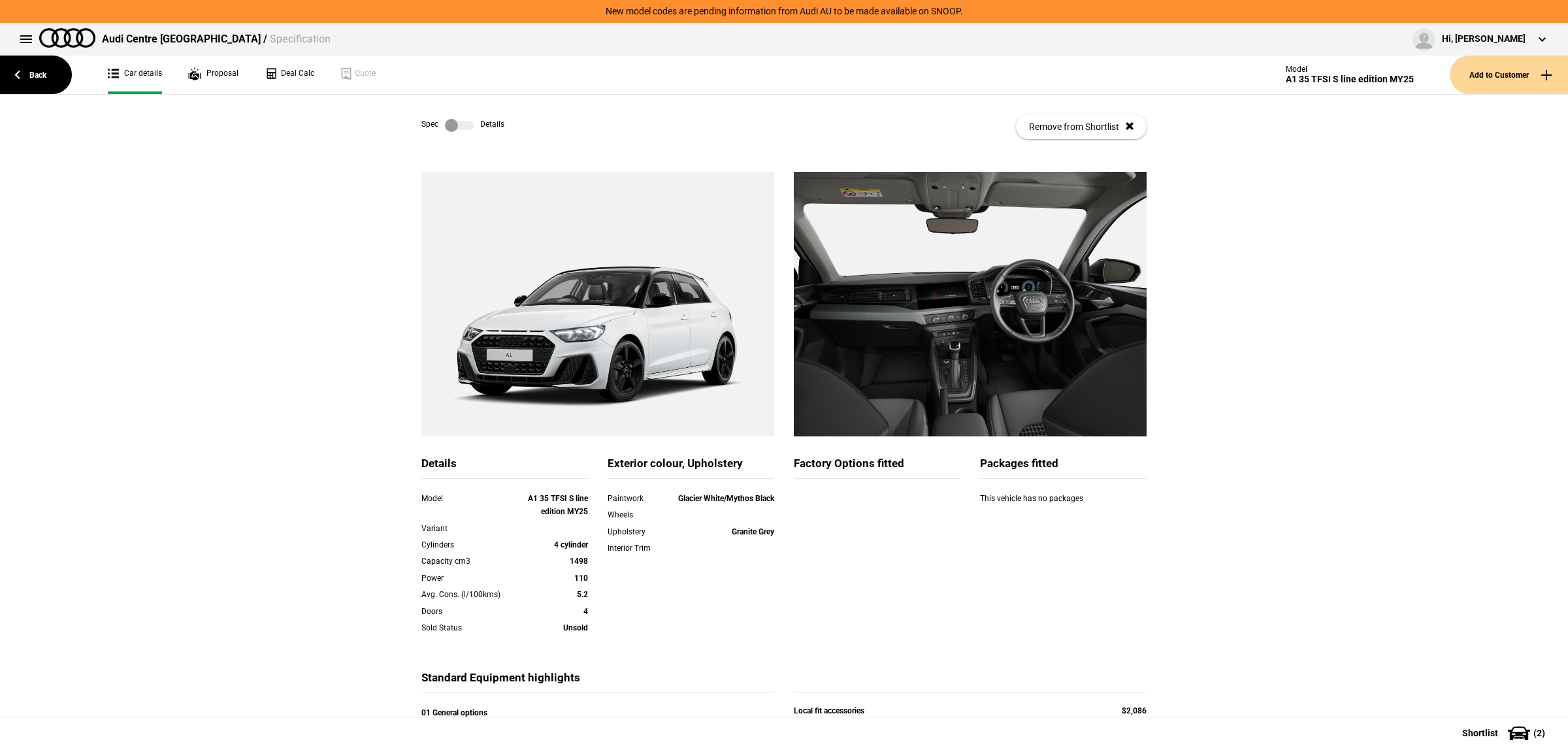
click at [458, 126] on label at bounding box center [459, 126] width 29 height 13
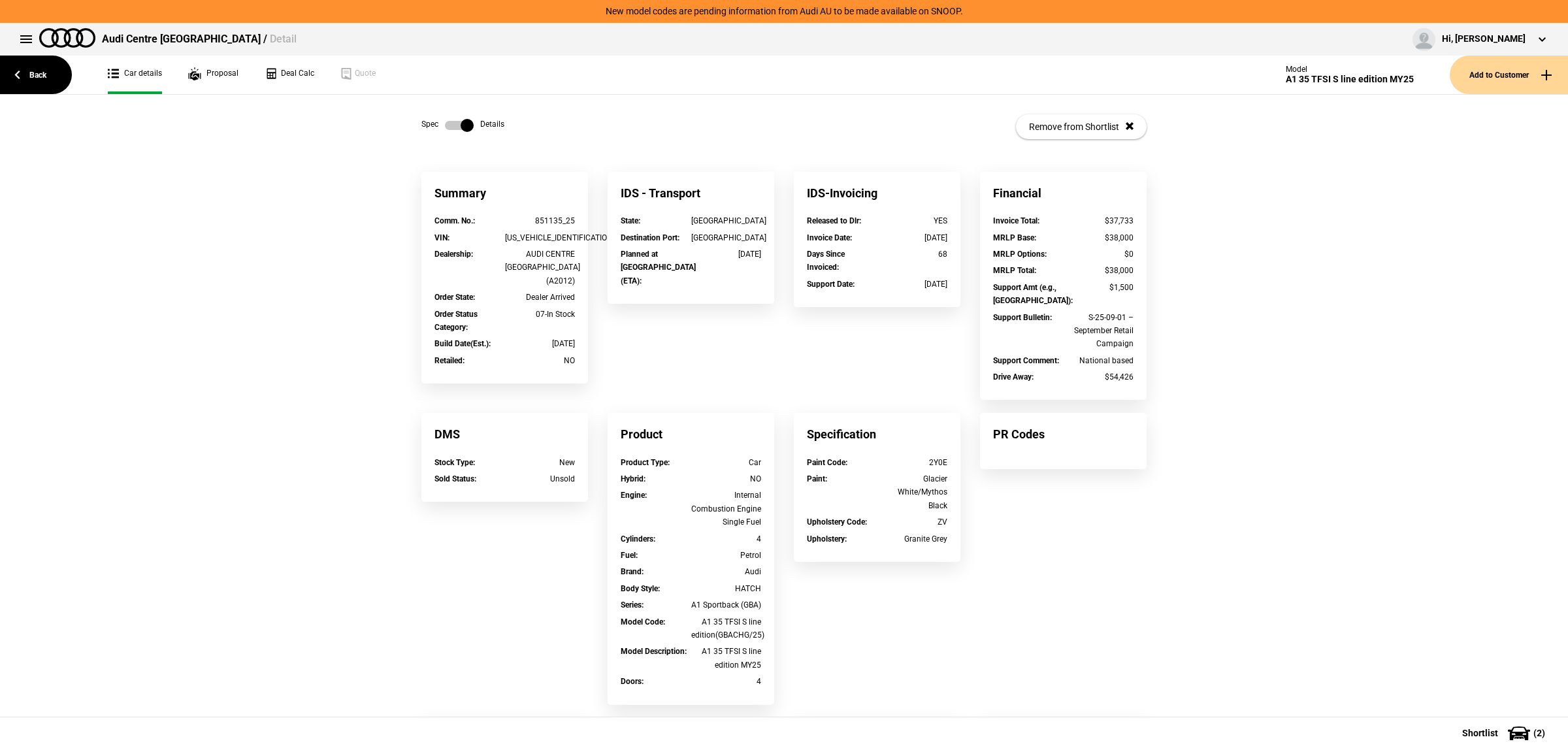
click at [447, 127] on label at bounding box center [459, 126] width 29 height 13
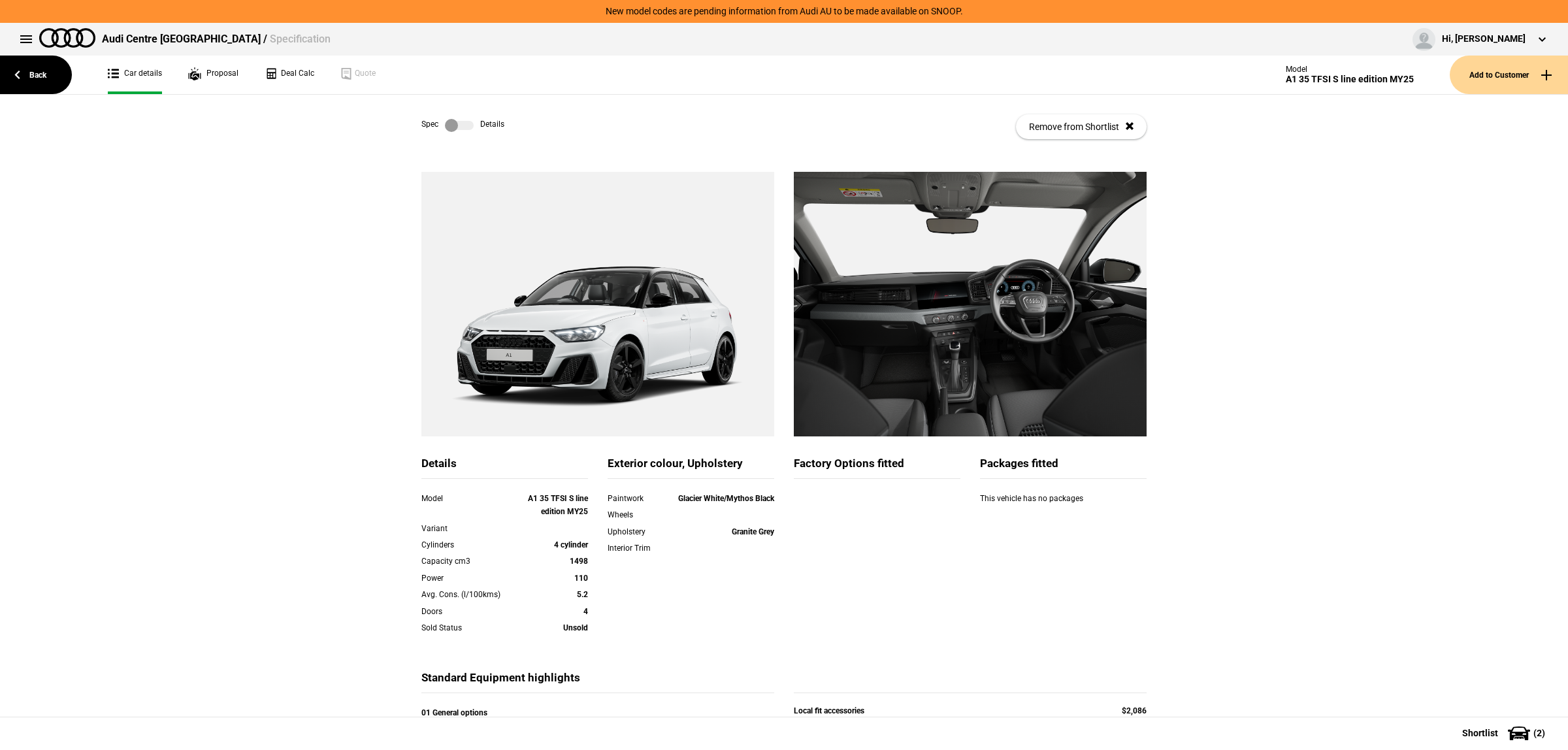
click at [1325, 420] on div "Details Model A1 35 TFSI S line edition MY25 Variant Cylinders 4 cylinder Capac…" at bounding box center [784, 506] width 1568 height 669
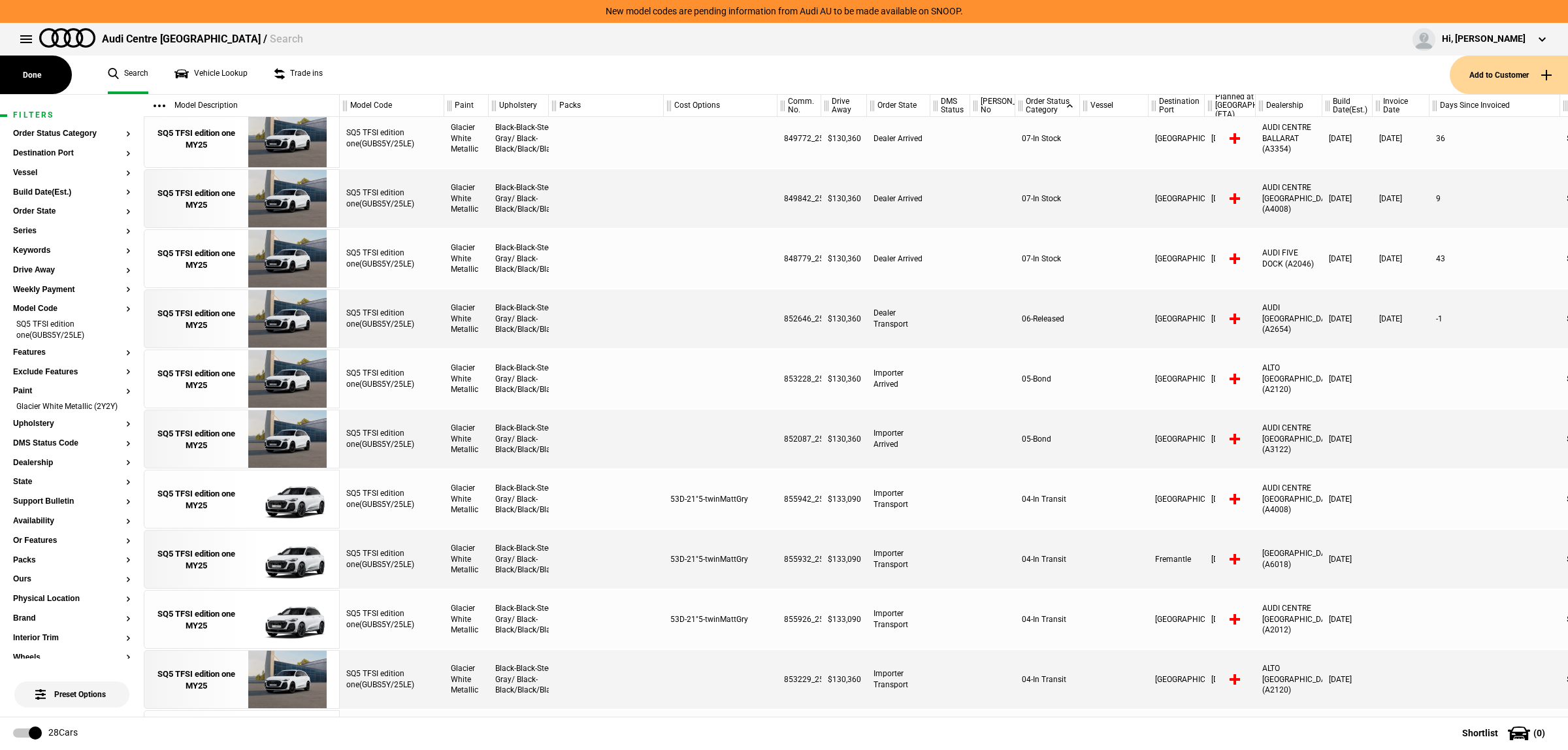
scroll to position [490, 0]
click at [115, 328] on li "SQ5 TFSI edition one(GUBS5Y/25LE)" at bounding box center [72, 331] width 118 height 24
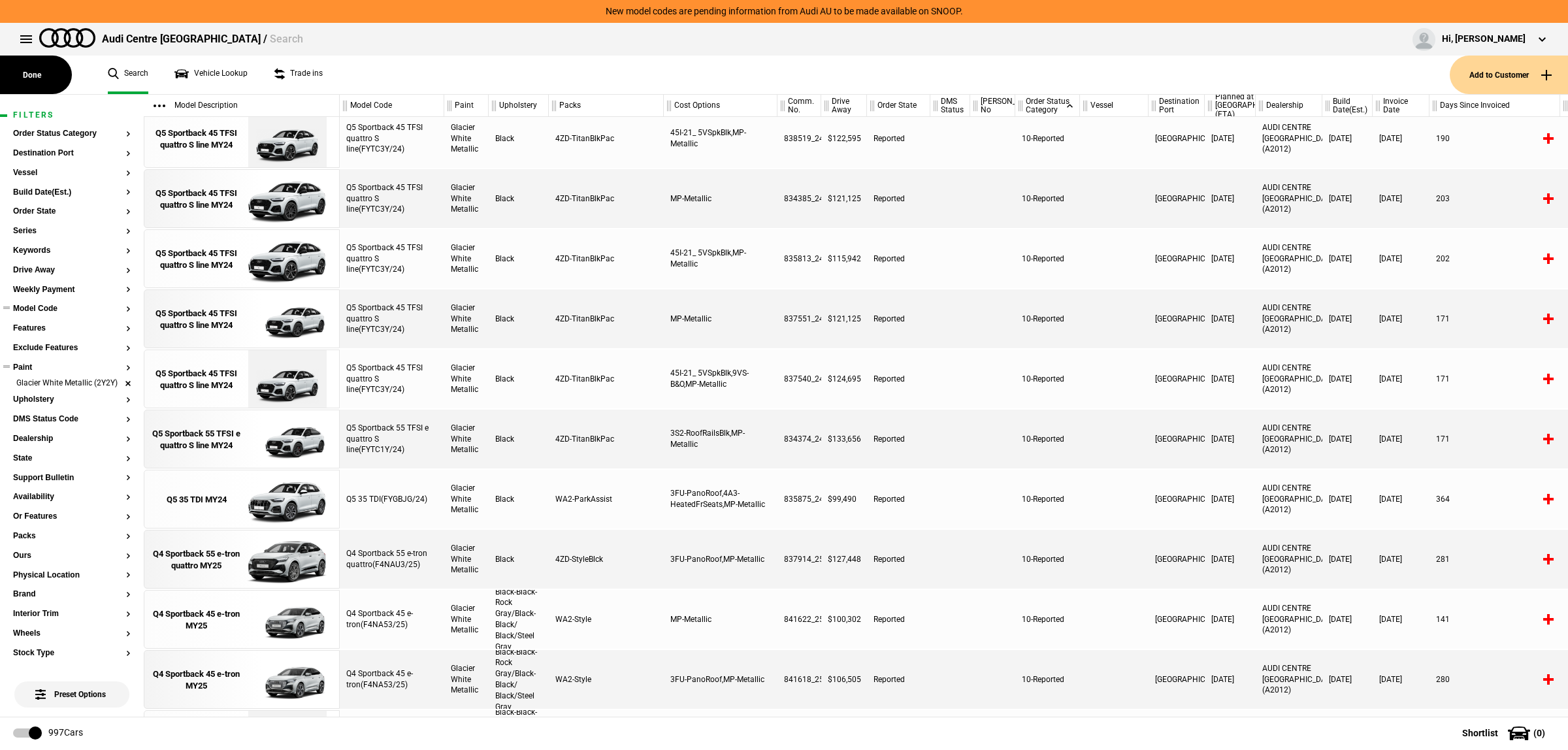
click at [115, 385] on li "Glacier White Metallic (2Y2Y)" at bounding box center [72, 385] width 118 height 13
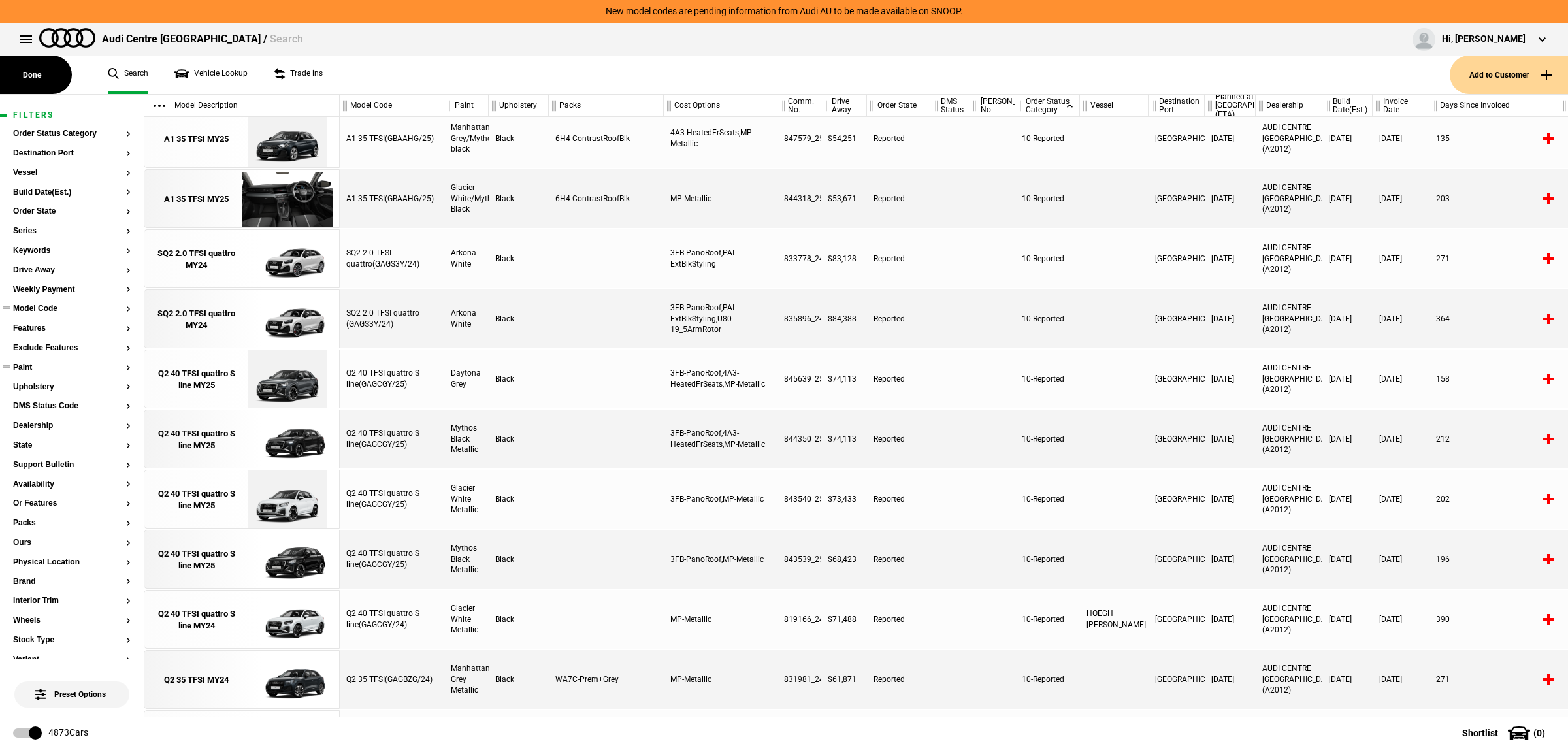
click at [40, 371] on button "Paint" at bounding box center [72, 368] width 118 height 9
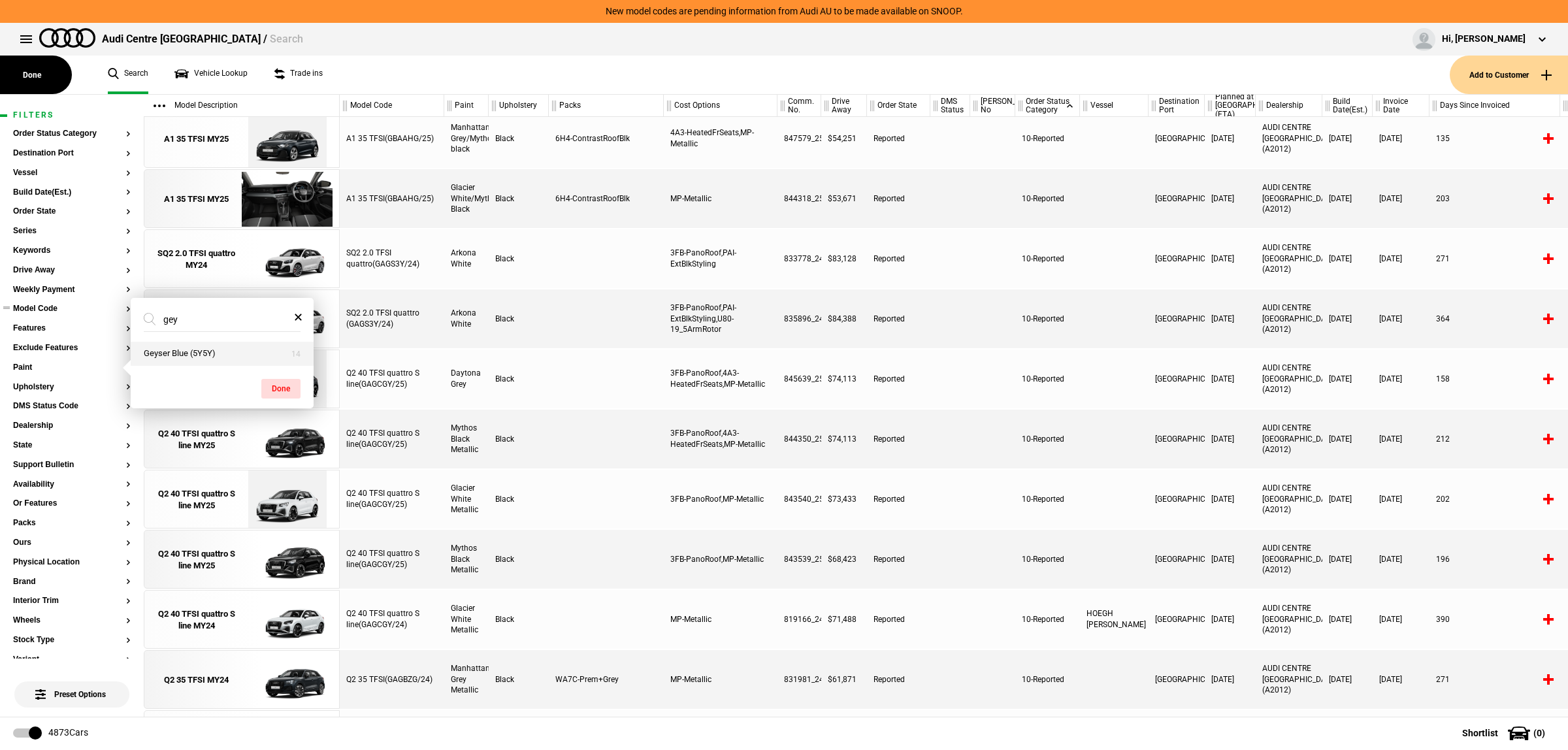
type input "gey"
click at [211, 359] on button "Geyser Blue (5Y5Y)" at bounding box center [222, 354] width 183 height 24
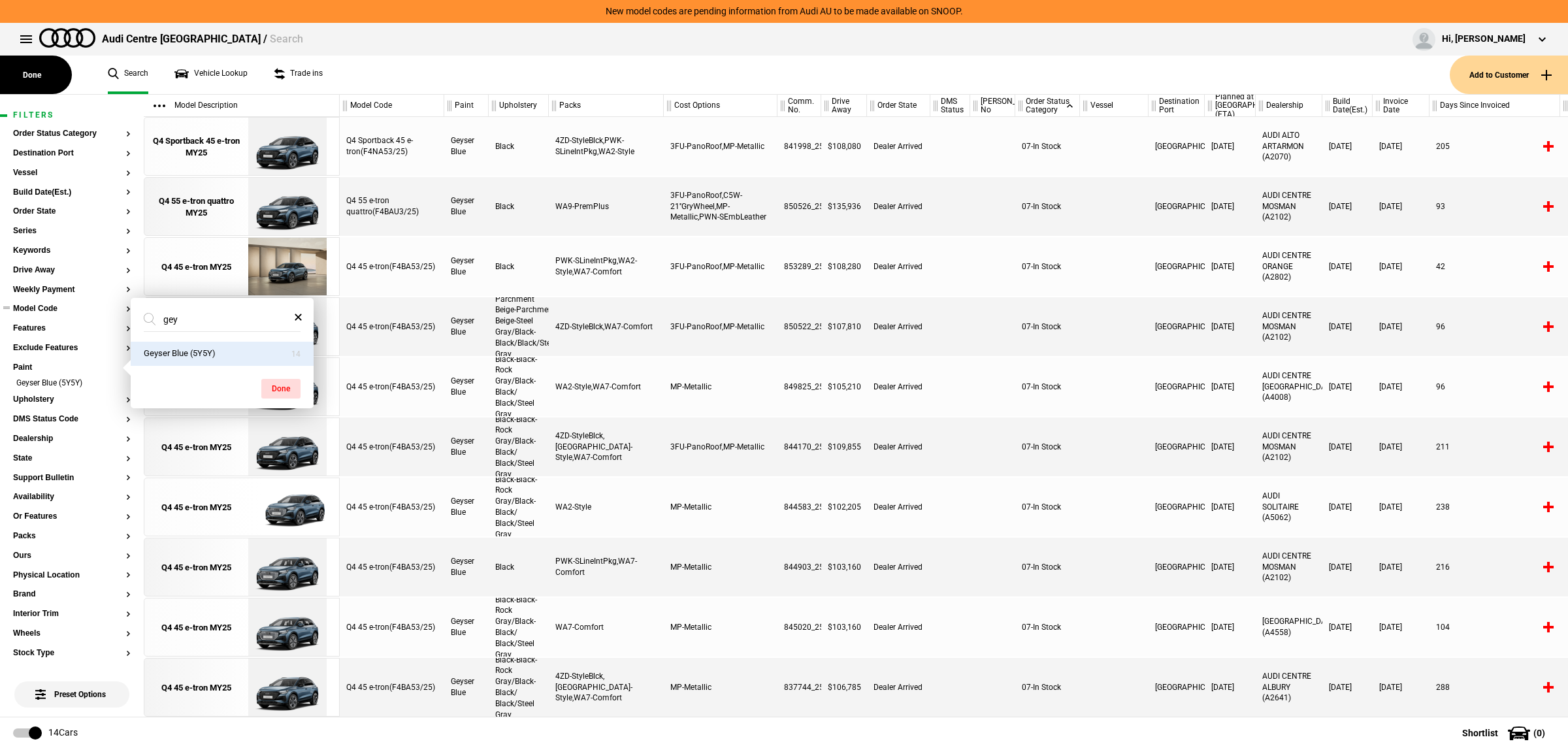
scroll to position [240, 0]
click at [56, 305] on button "Model Code" at bounding box center [72, 309] width 118 height 9
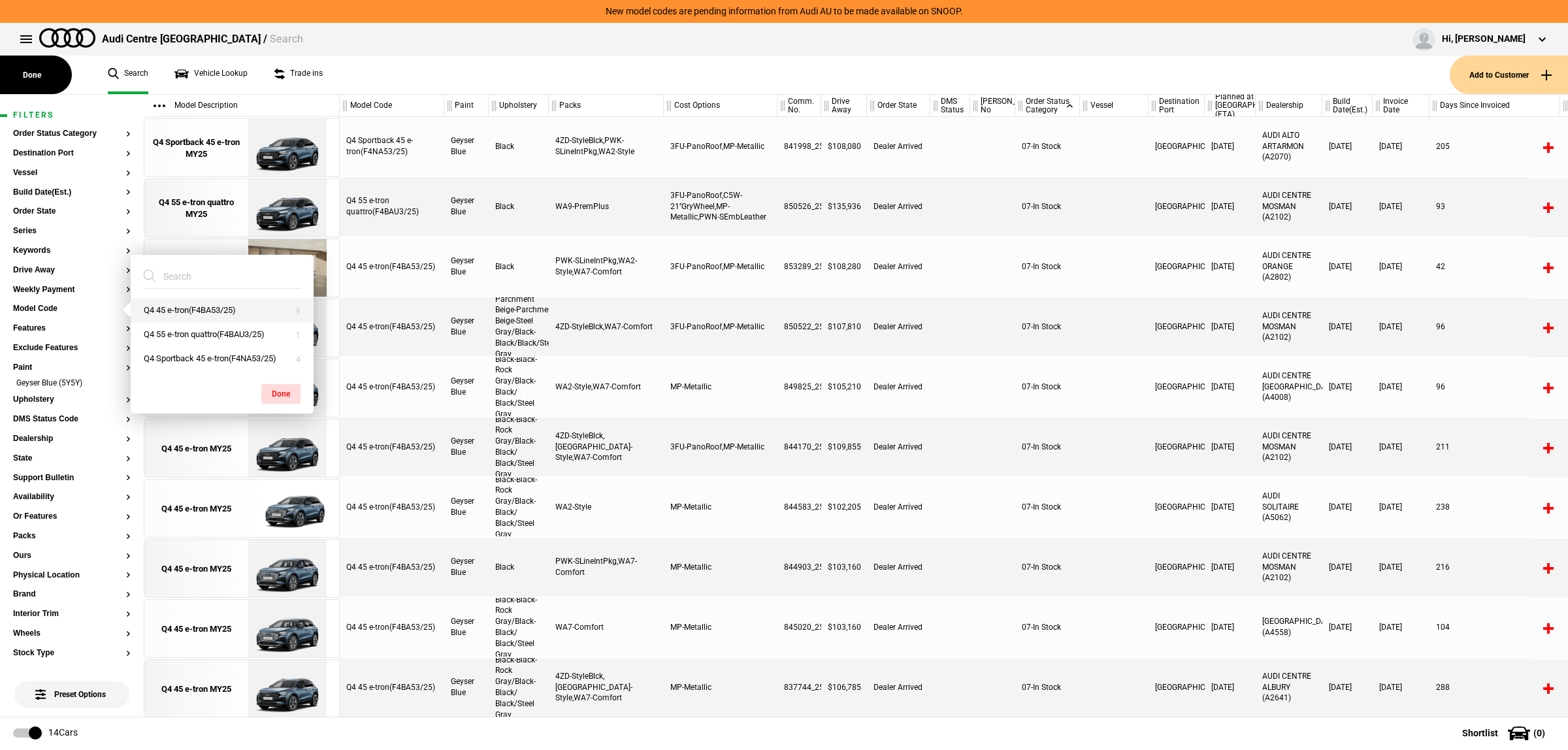
click at [223, 319] on button "Q4 45 e-tron(F4BA53/25)" at bounding box center [222, 311] width 183 height 24
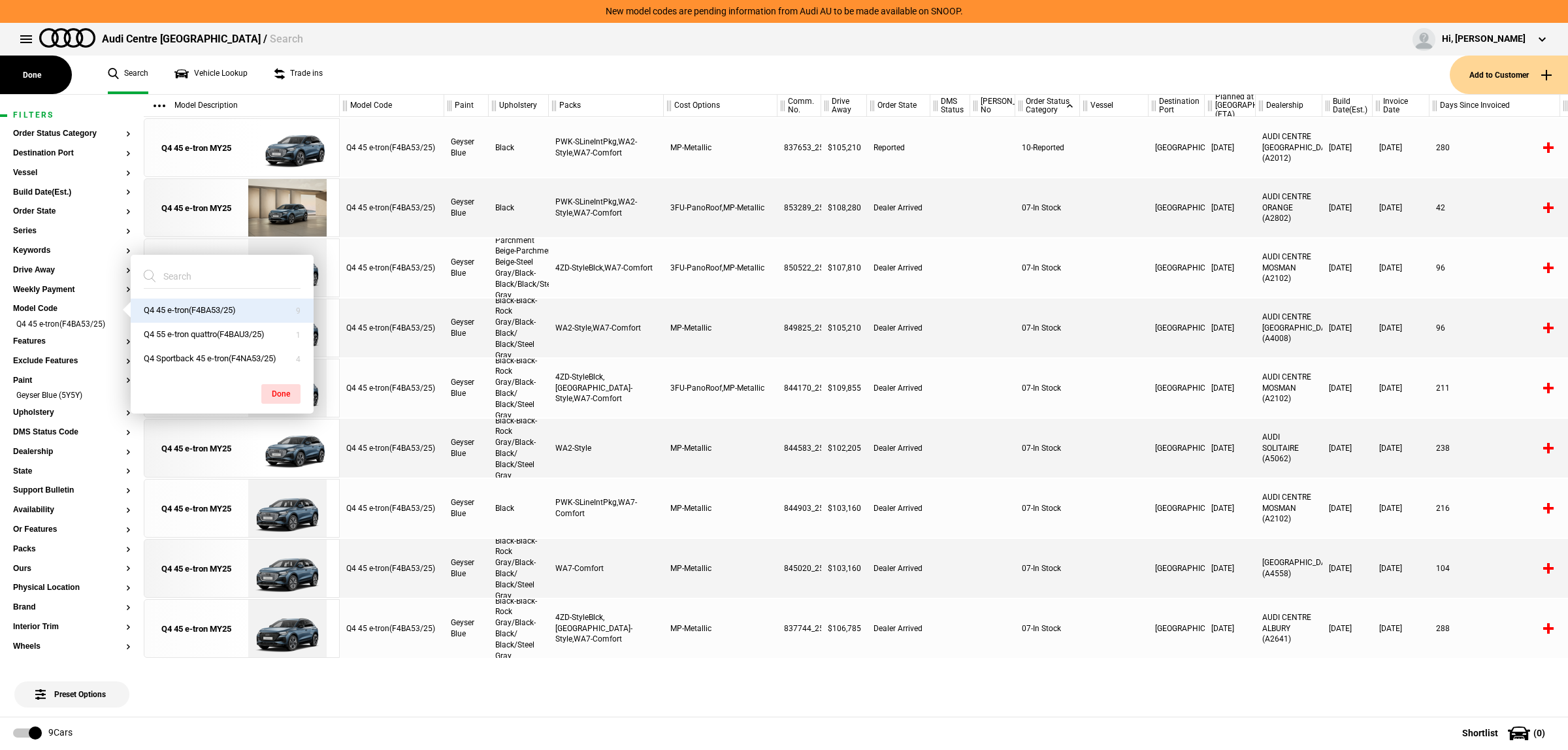
scroll to position [0, 0]
click at [952, 465] on div at bounding box center [950, 447] width 40 height 58
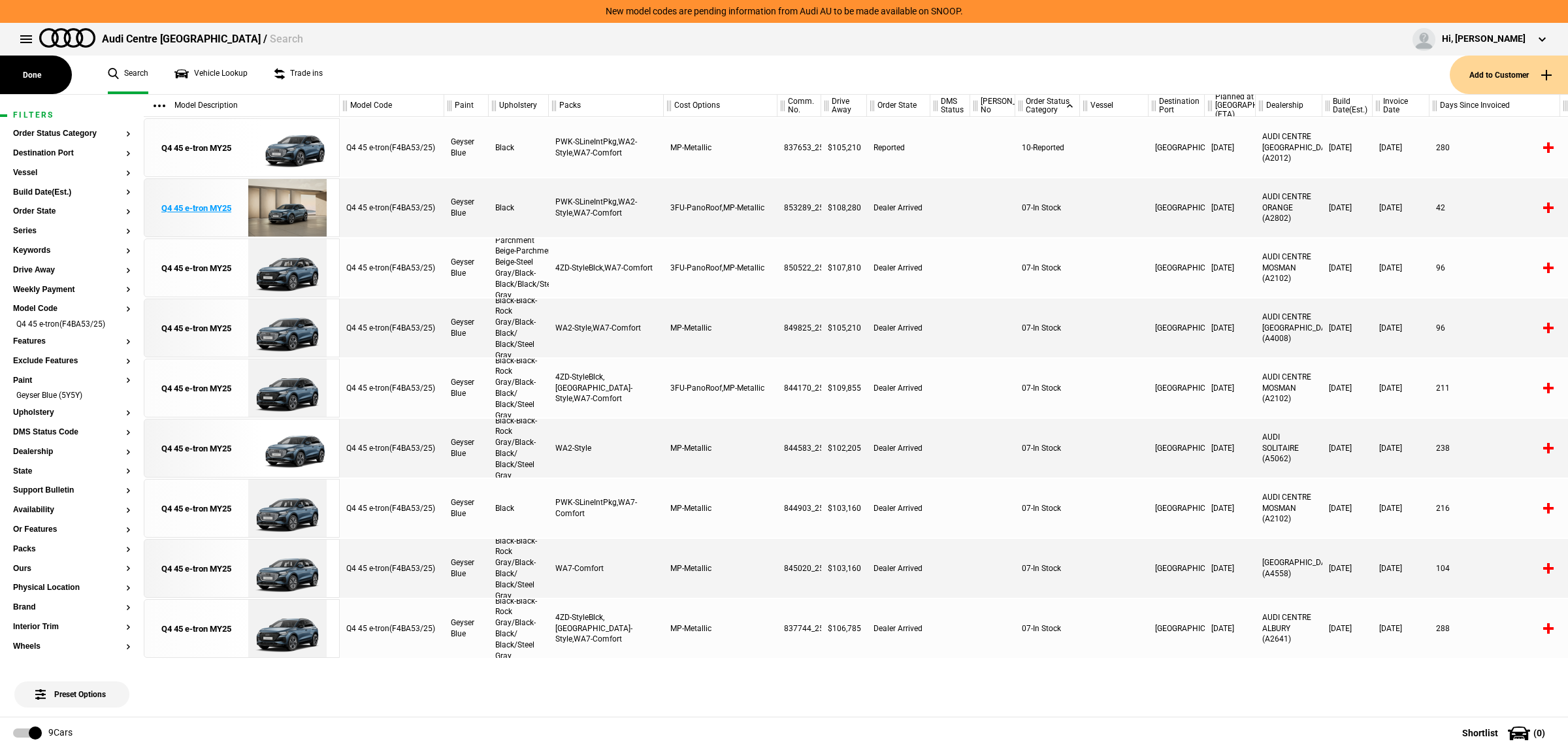
click at [260, 220] on img at bounding box center [287, 208] width 91 height 58
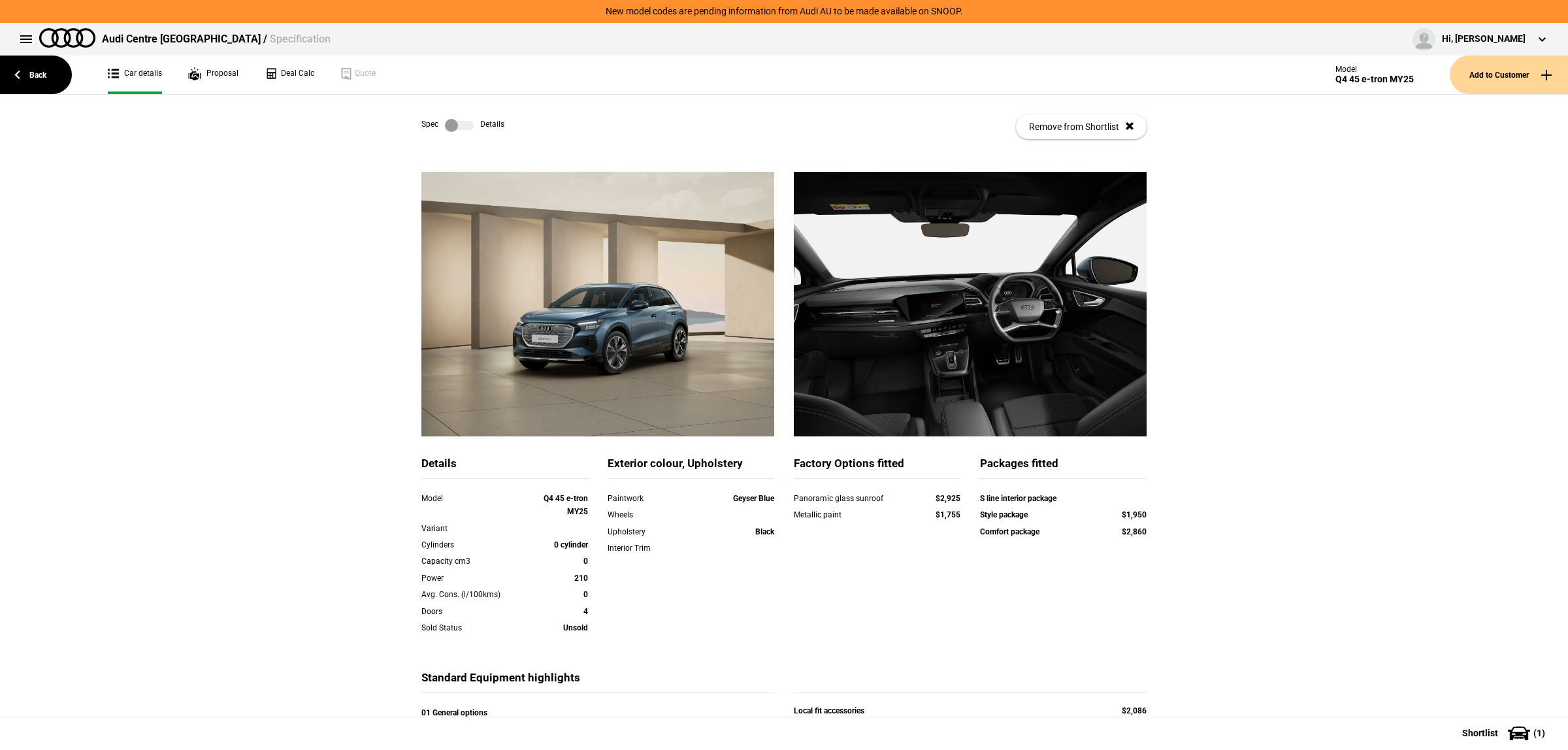
click at [454, 124] on label at bounding box center [459, 126] width 29 height 13
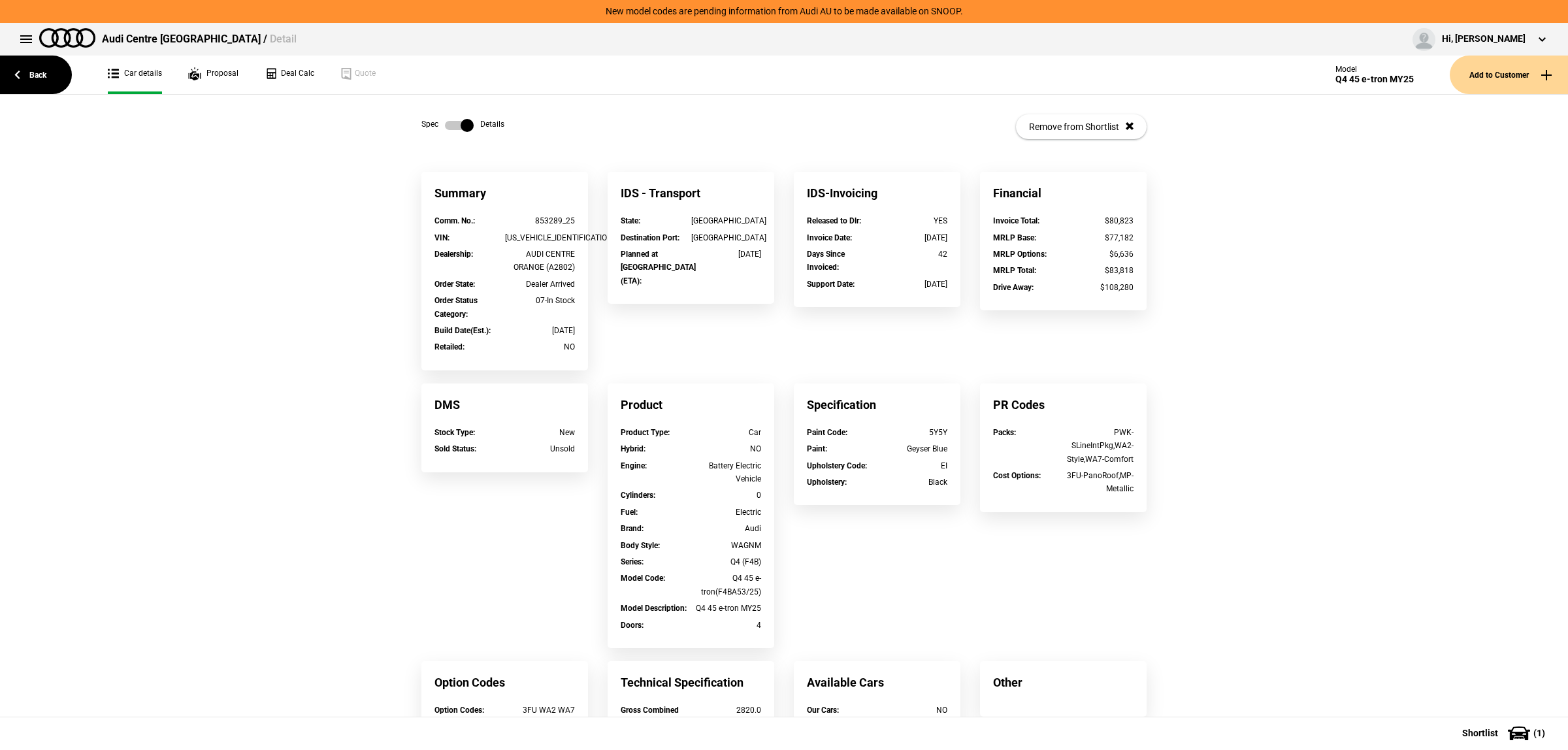
click at [447, 127] on label at bounding box center [459, 126] width 29 height 13
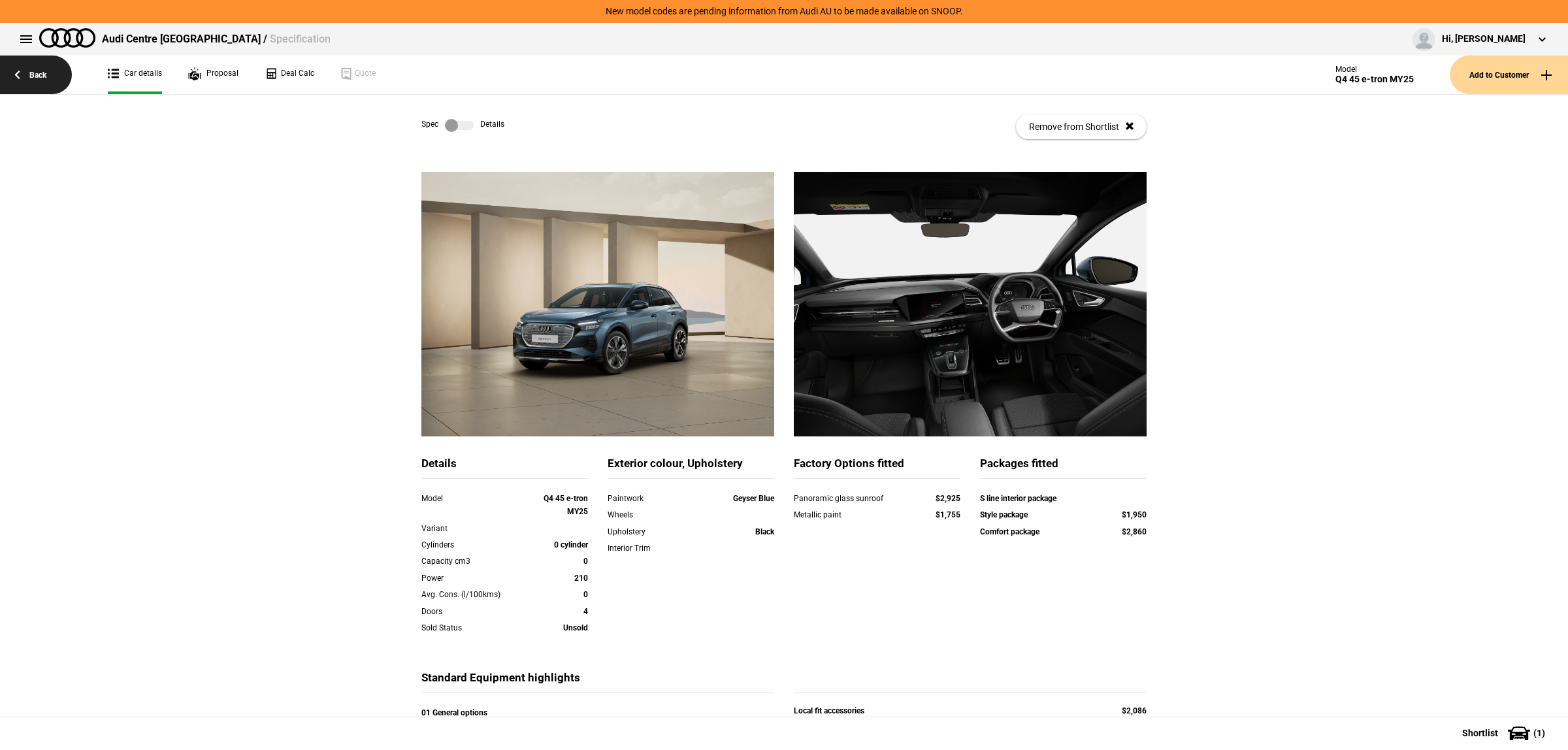
click at [47, 74] on link "Back" at bounding box center [36, 75] width 72 height 38
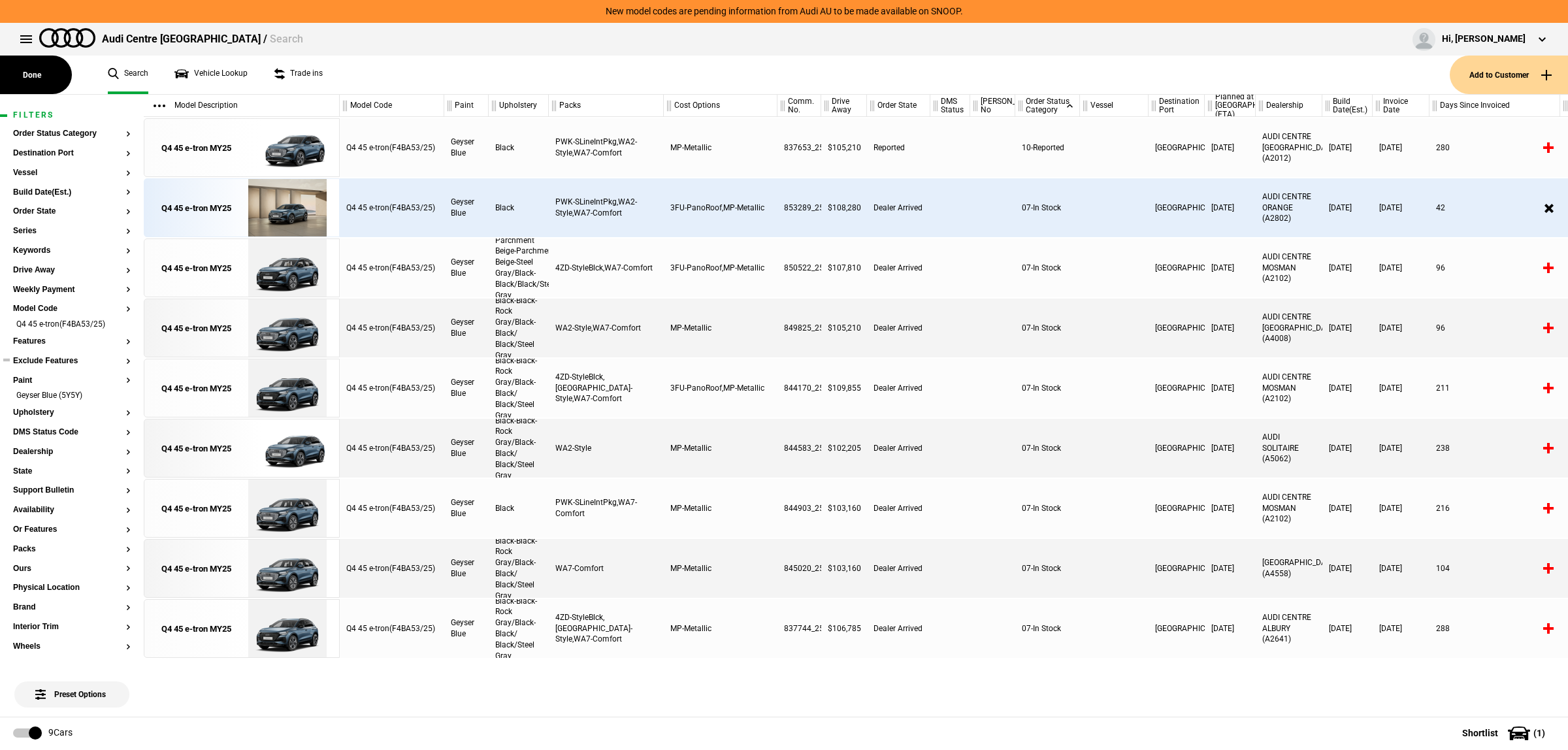
click at [51, 362] on button "Exclude Features" at bounding box center [72, 361] width 118 height 9
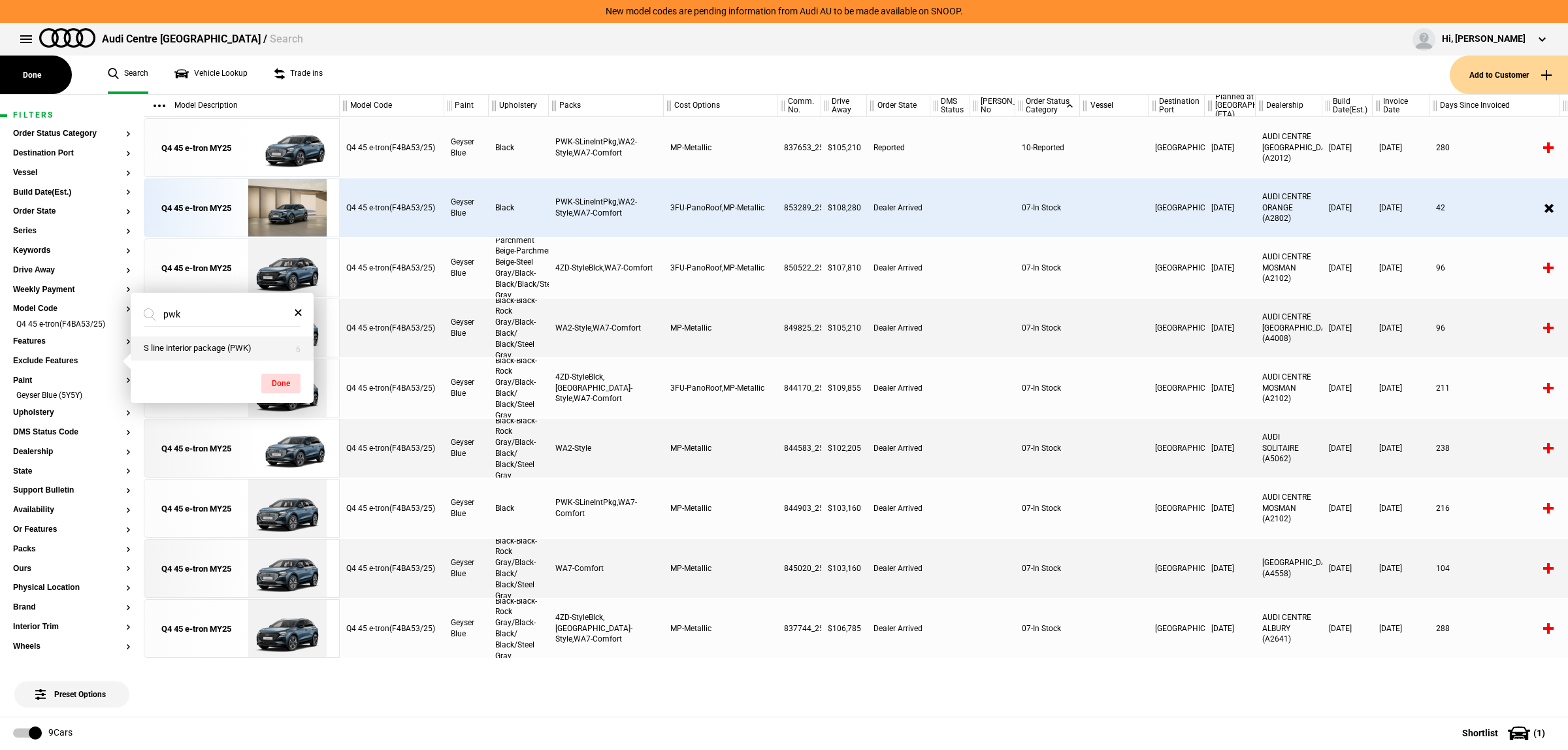
type input "pwk"
click at [209, 345] on button "S line interior package (PWK)" at bounding box center [222, 348] width 183 height 24
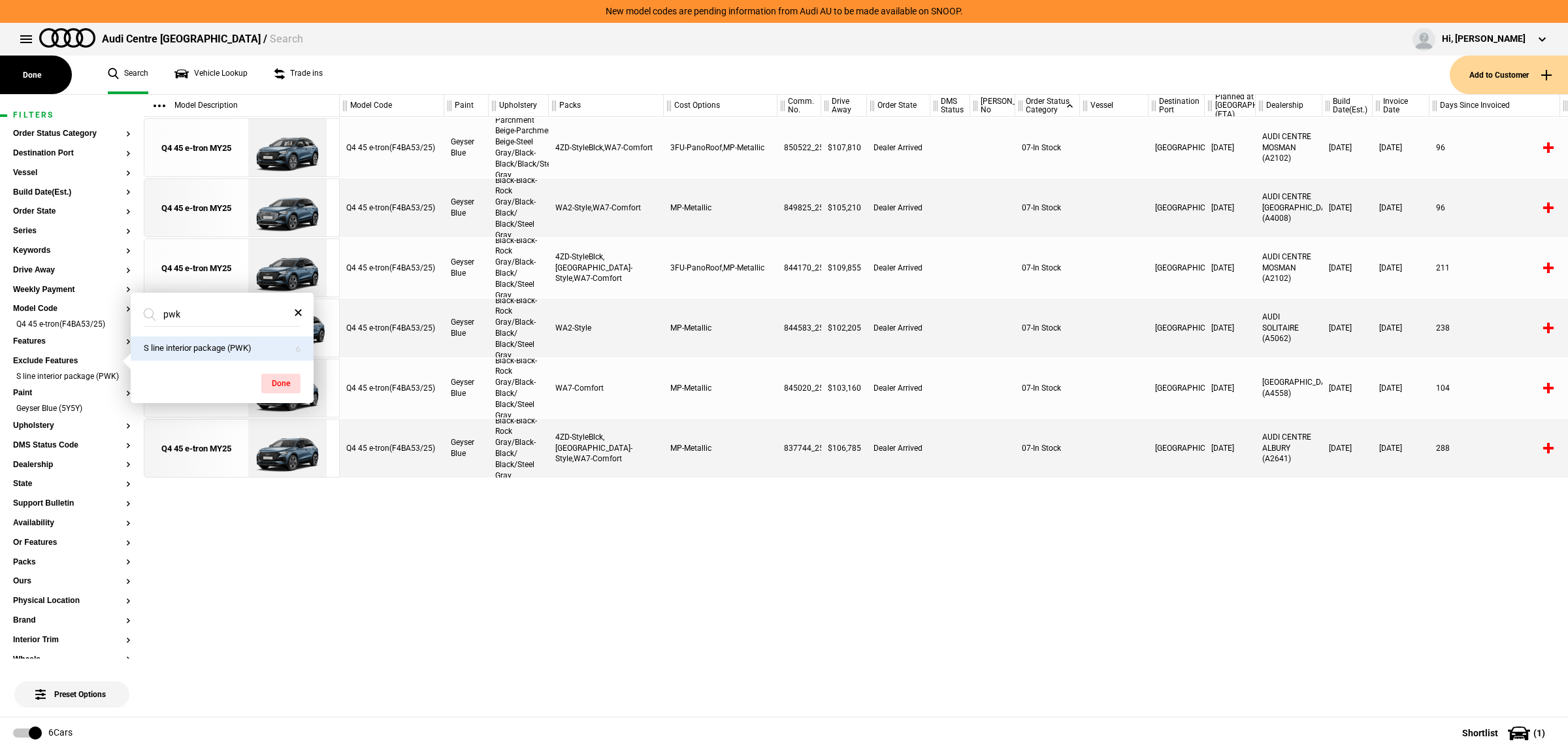
click at [764, 572] on div "Q4 45 e-tron(F4BA53/25) Geyser Blue Parchment Beige-Parchment Beige-Steel Gray/…" at bounding box center [953, 416] width 1229 height 600
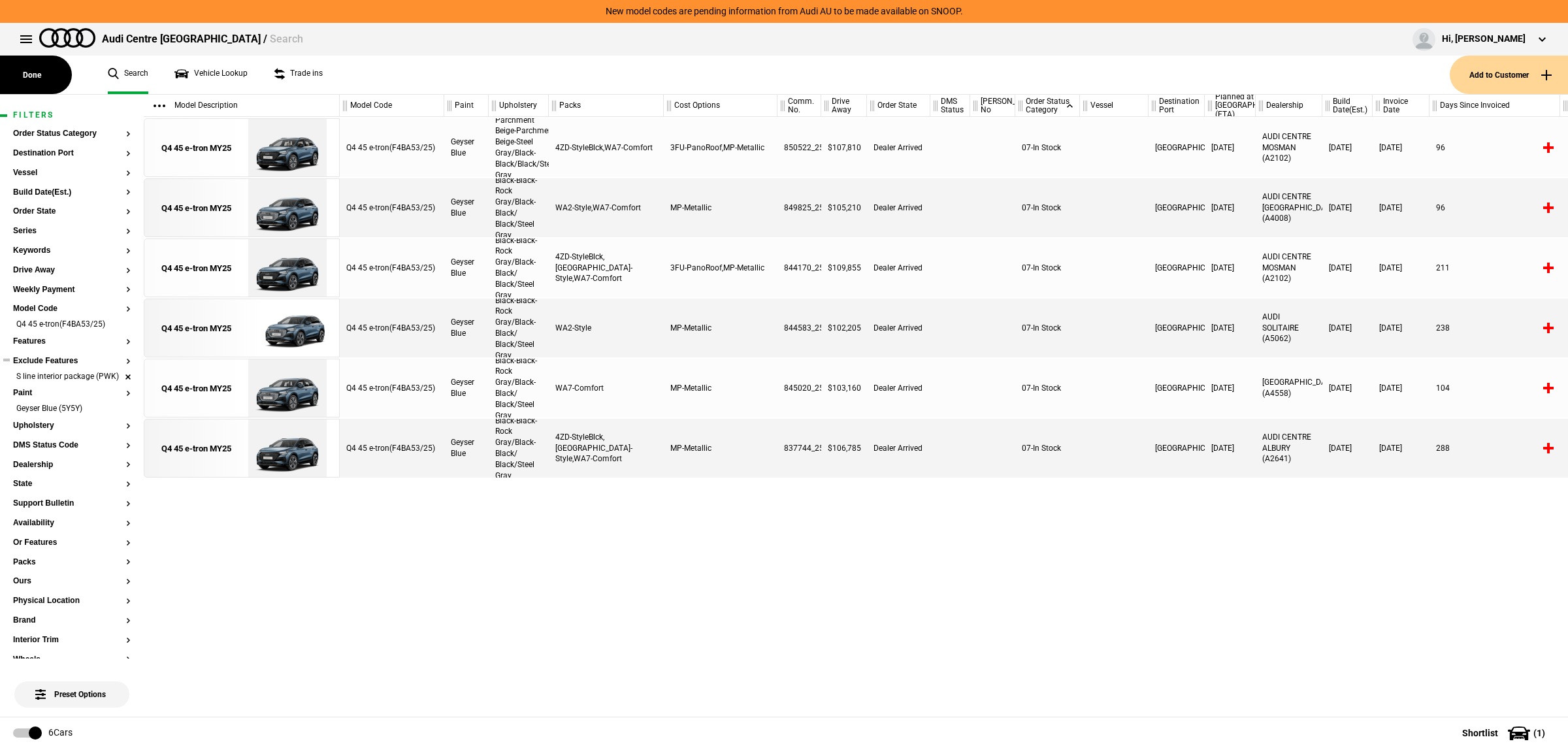
click at [115, 384] on li "S line interior package (PWK)" at bounding box center [72, 378] width 118 height 13
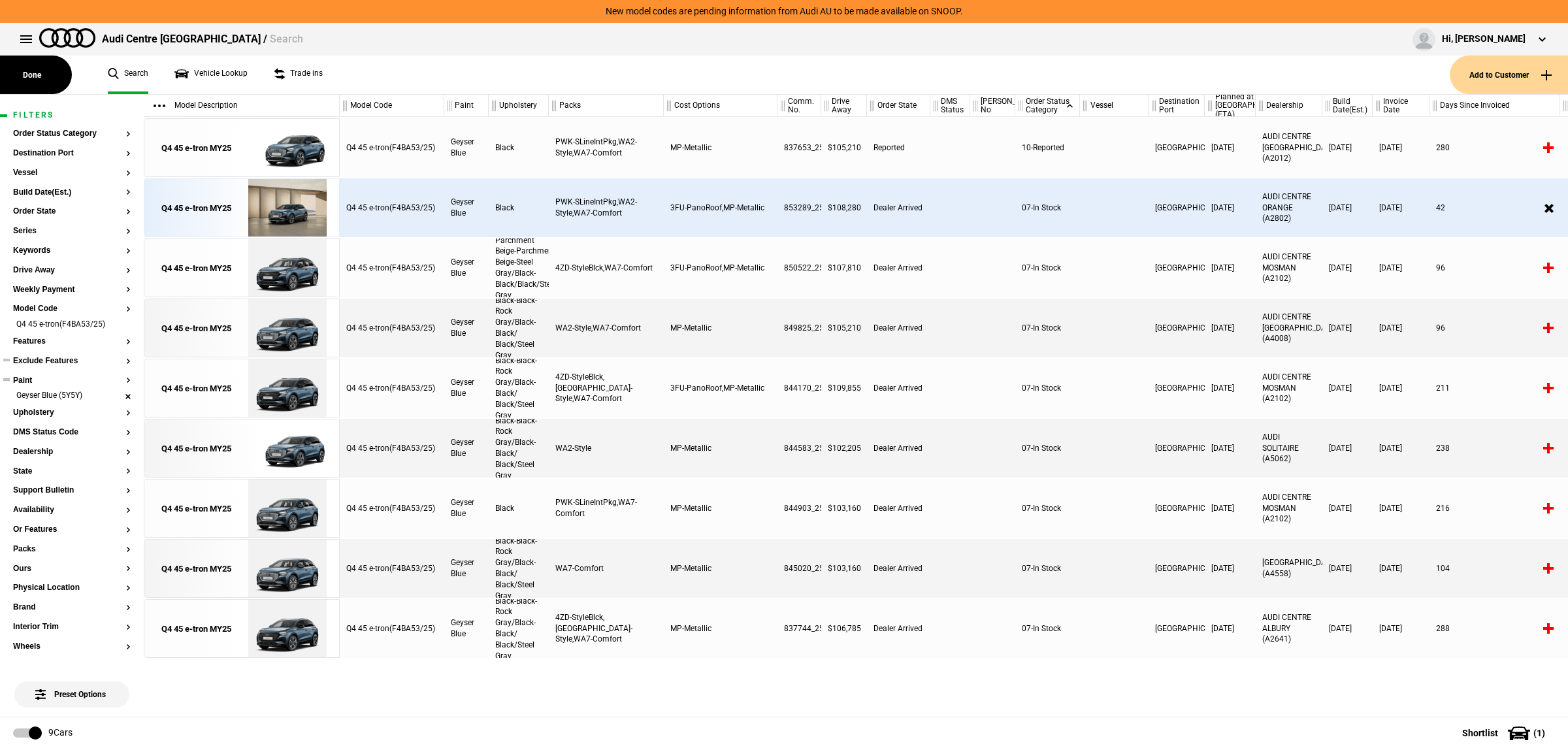
click at [115, 395] on li "Geyser Blue (5Y5Y)" at bounding box center [72, 396] width 118 height 13
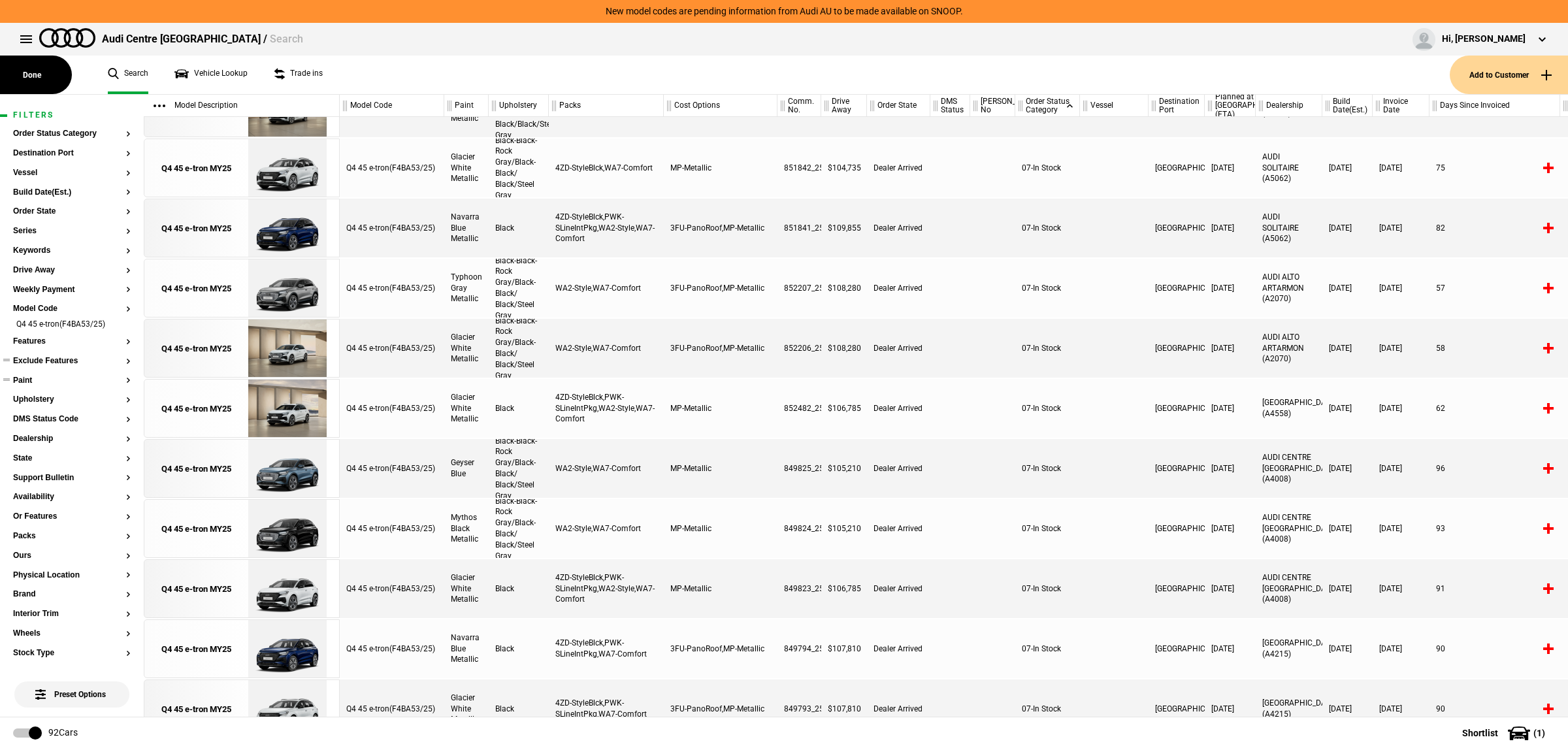
scroll to position [899, 0]
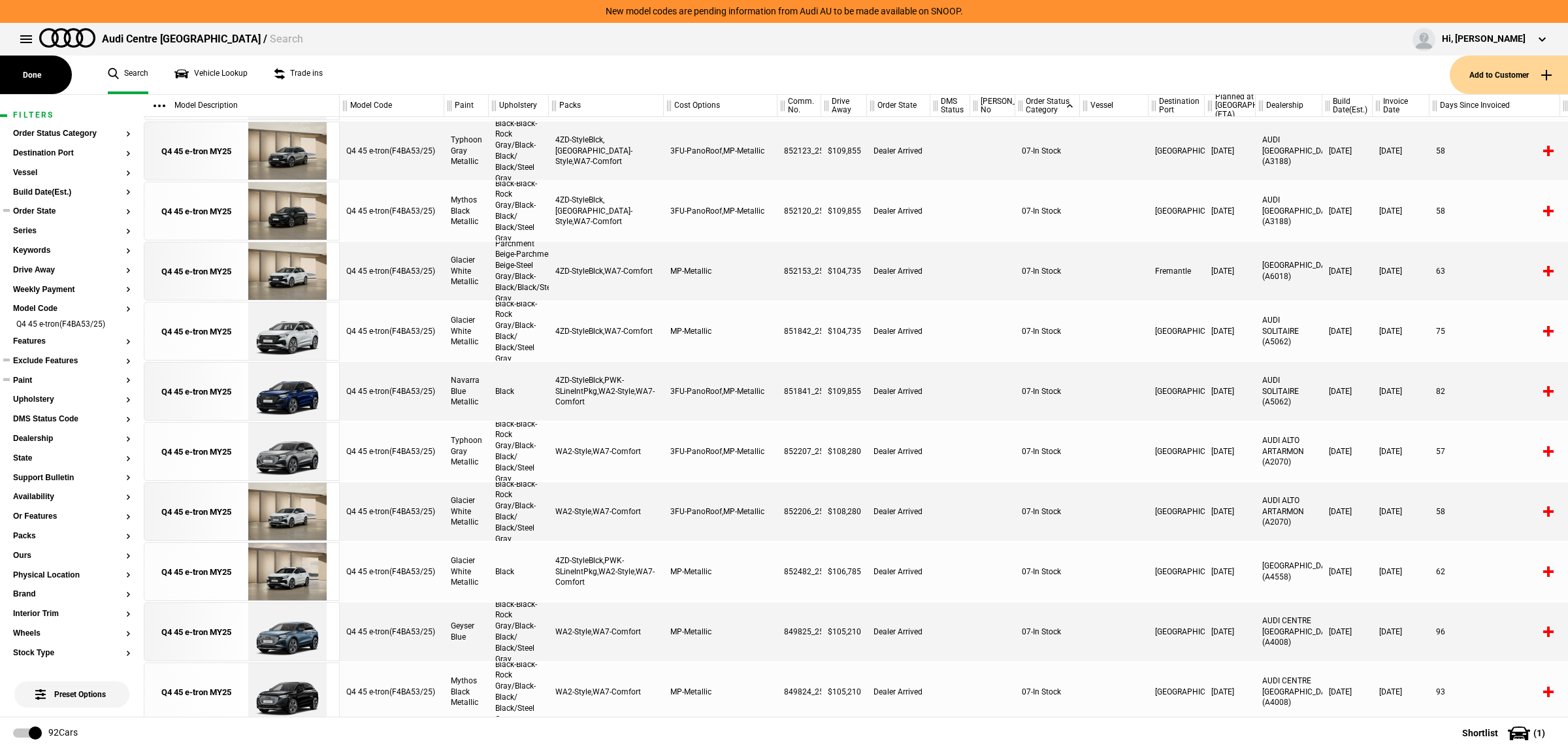
click at [80, 214] on button "Order State" at bounding box center [72, 212] width 118 height 9
click at [213, 72] on link "Vehicle Lookup" at bounding box center [211, 75] width 73 height 38
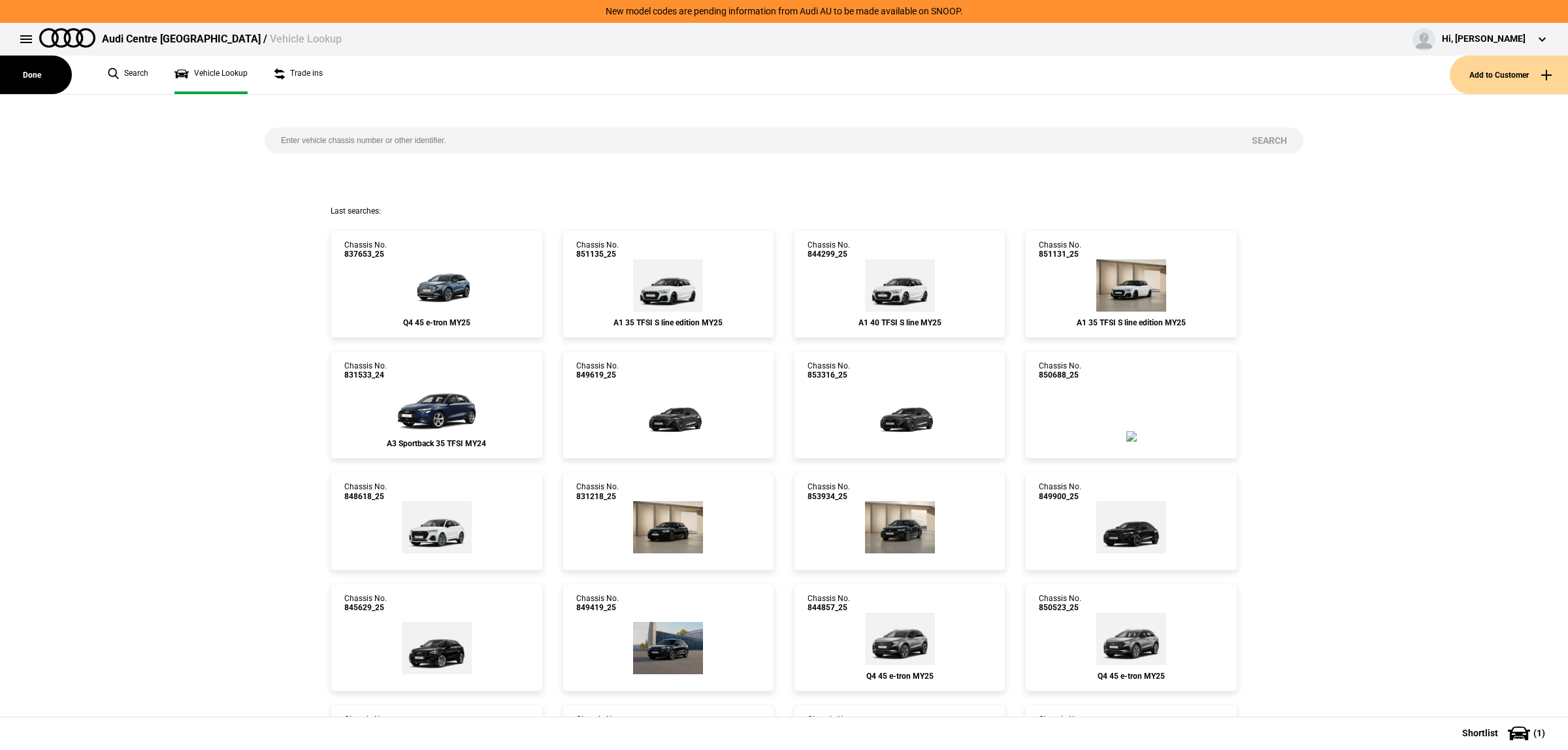
click at [388, 144] on input "search" at bounding box center [750, 140] width 971 height 26
paste input "853289"
type input "853289"
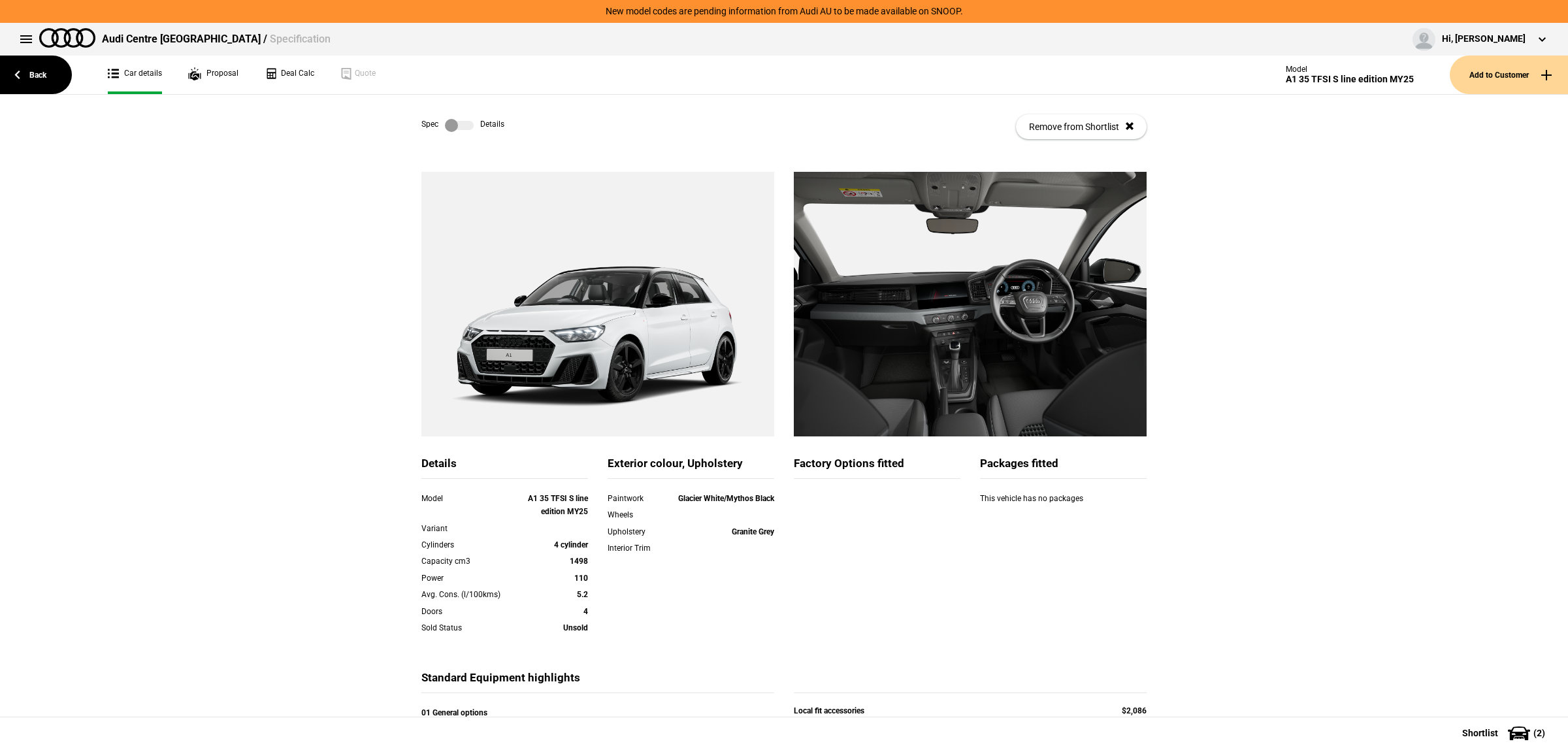
click at [454, 126] on label at bounding box center [459, 126] width 29 height 13
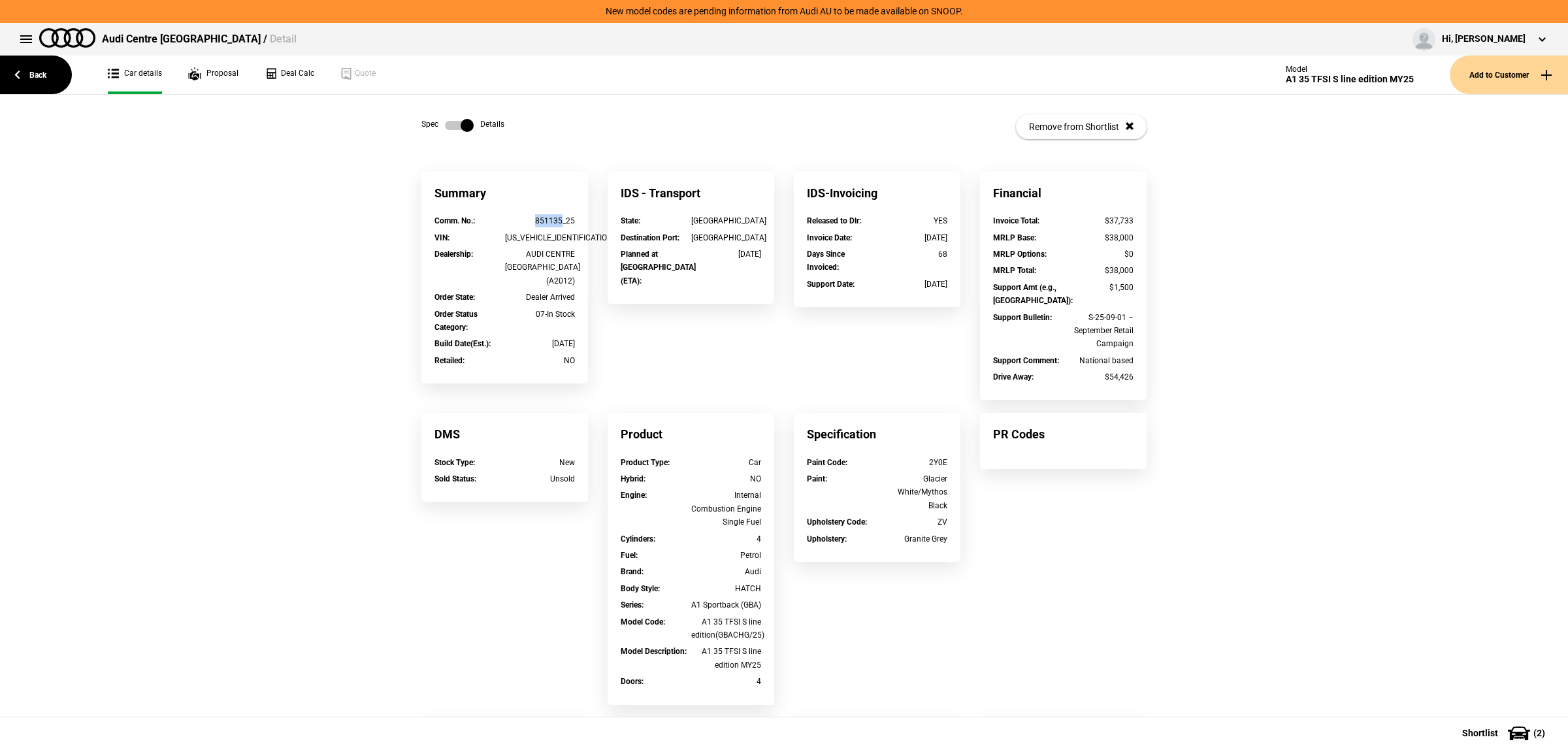
drag, startPoint x: 557, startPoint y: 219, endPoint x: 518, endPoint y: 221, distance: 39.1
click at [518, 221] on div "851135_25" at bounding box center [540, 221] width 70 height 13
copy div "851135"
click at [447, 129] on label at bounding box center [459, 126] width 29 height 13
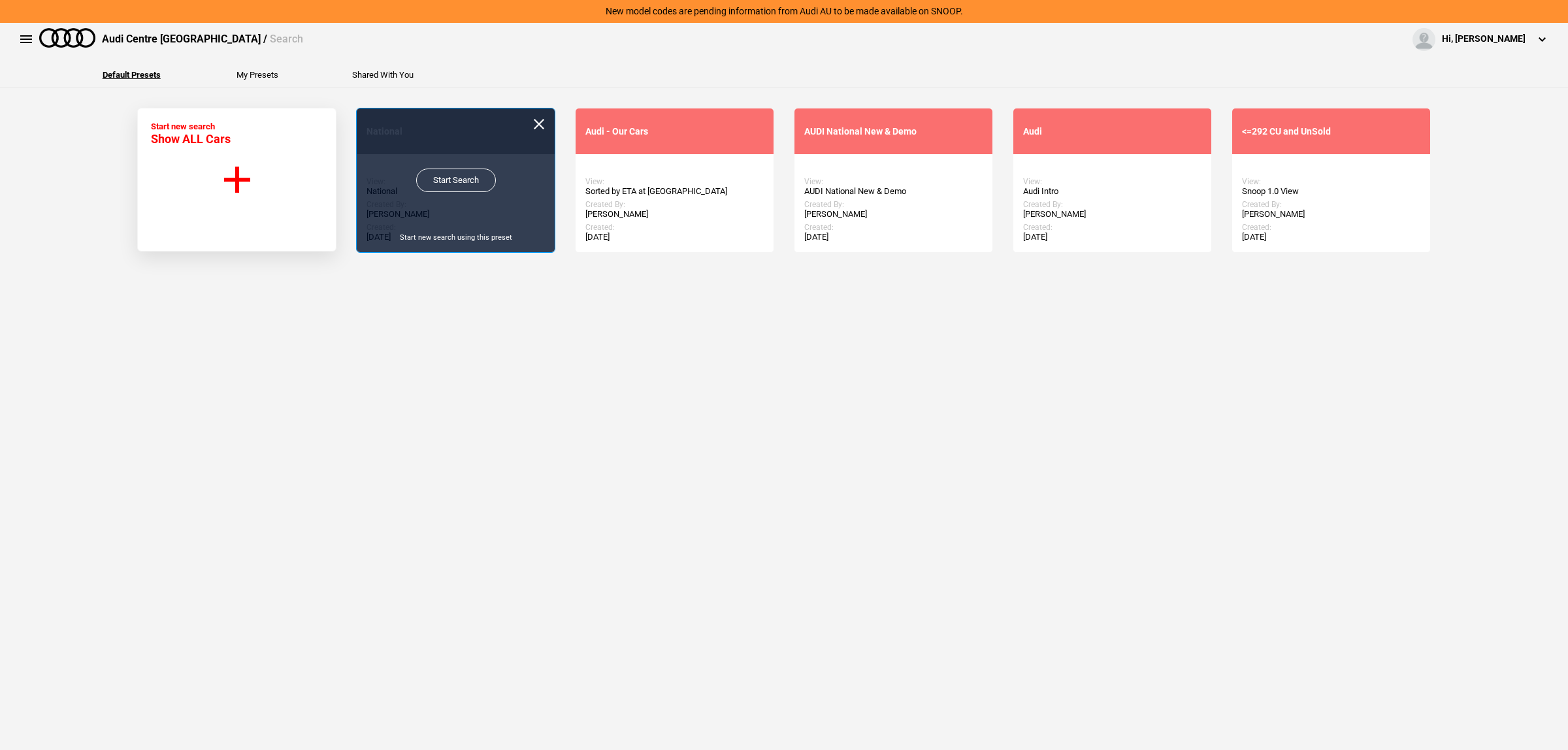
click at [451, 188] on link "Start Search" at bounding box center [456, 180] width 80 height 24
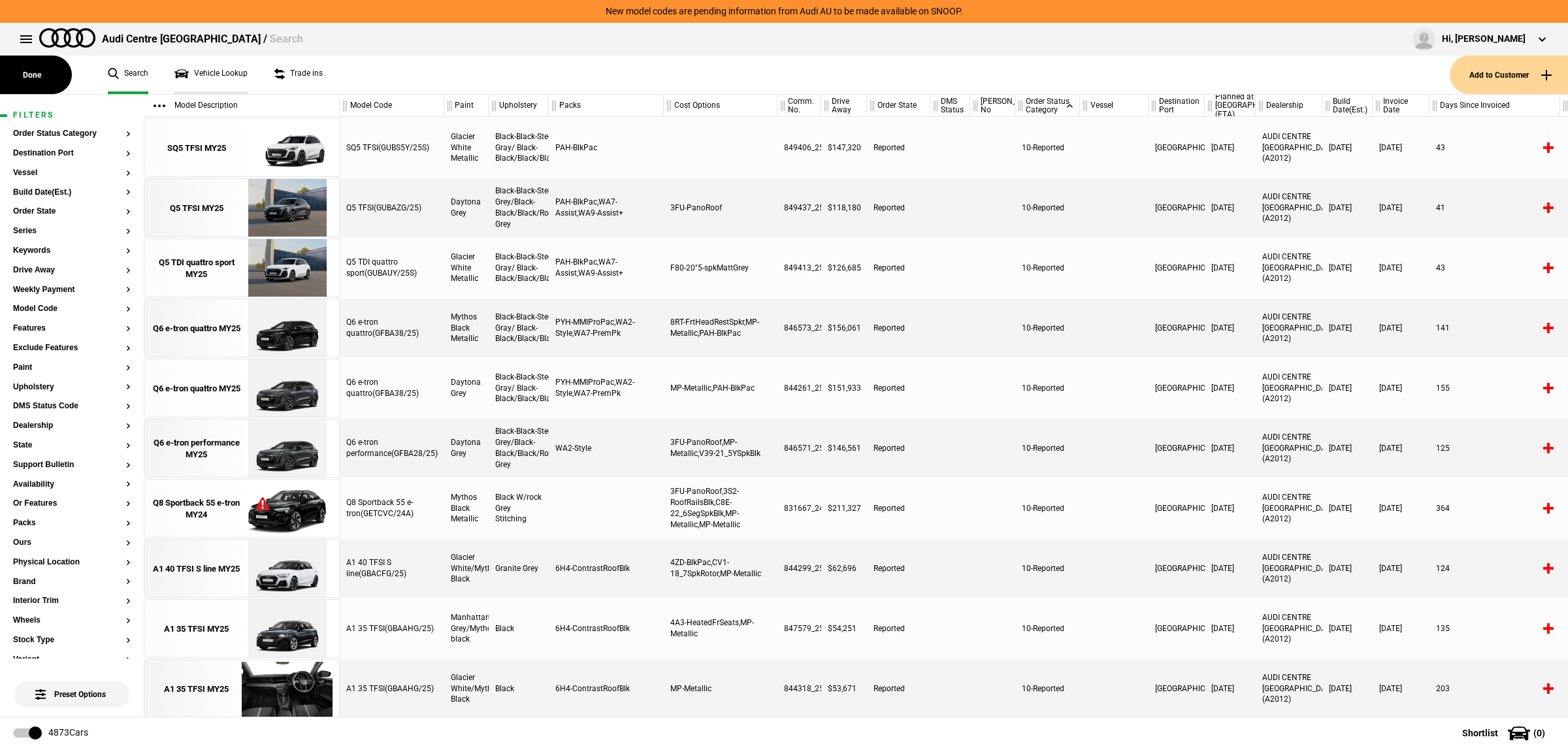
click at [234, 82] on link "Vehicle Lookup" at bounding box center [211, 75] width 73 height 38
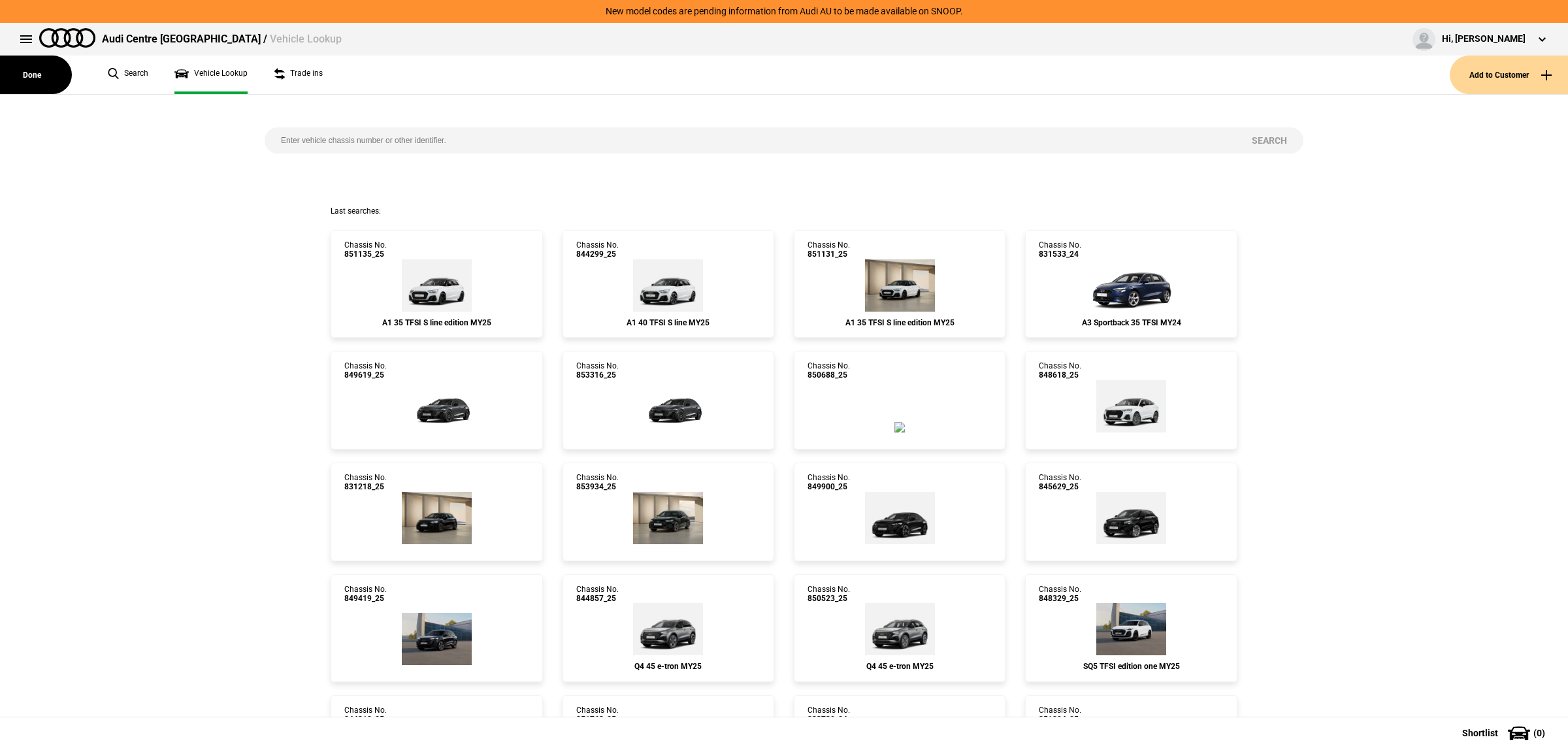
click at [453, 155] on div "Search" at bounding box center [783, 150] width 1058 height 111
click at [470, 141] on input "search" at bounding box center [750, 140] width 971 height 26
paste input "[US_VEHICLE_IDENTIFICATION_NUMBER]"
type input "[US_VEHICLE_IDENTIFICATION_NUMBER]"
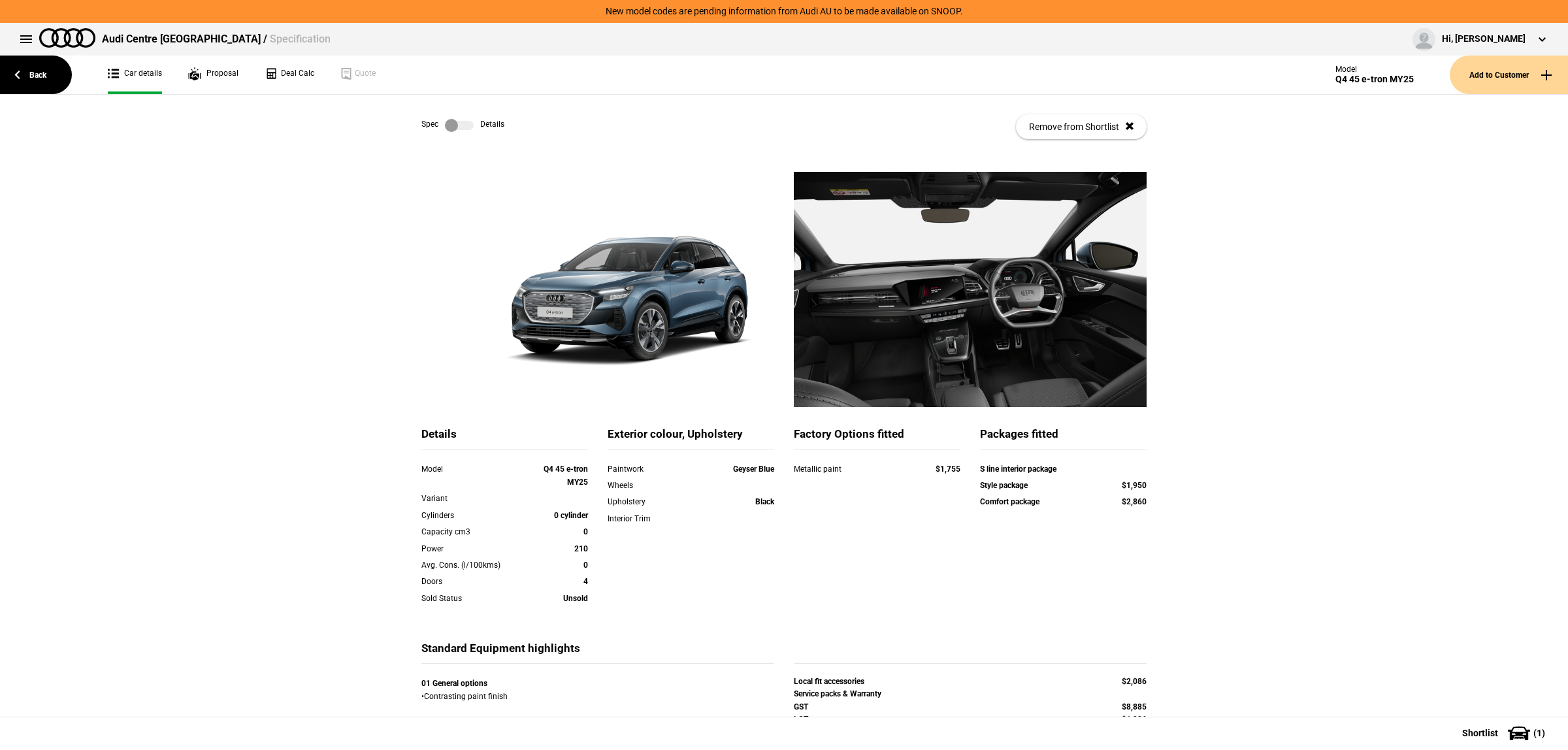
click at [1233, 436] on div "Details Model Q4 45 e-tron MY25 Variant Cylinders 0 cylinder Capacity cm3 0 Pow…" at bounding box center [784, 491] width 1568 height 639
